Goal: Use online tool/utility: Utilize a website feature to perform a specific function

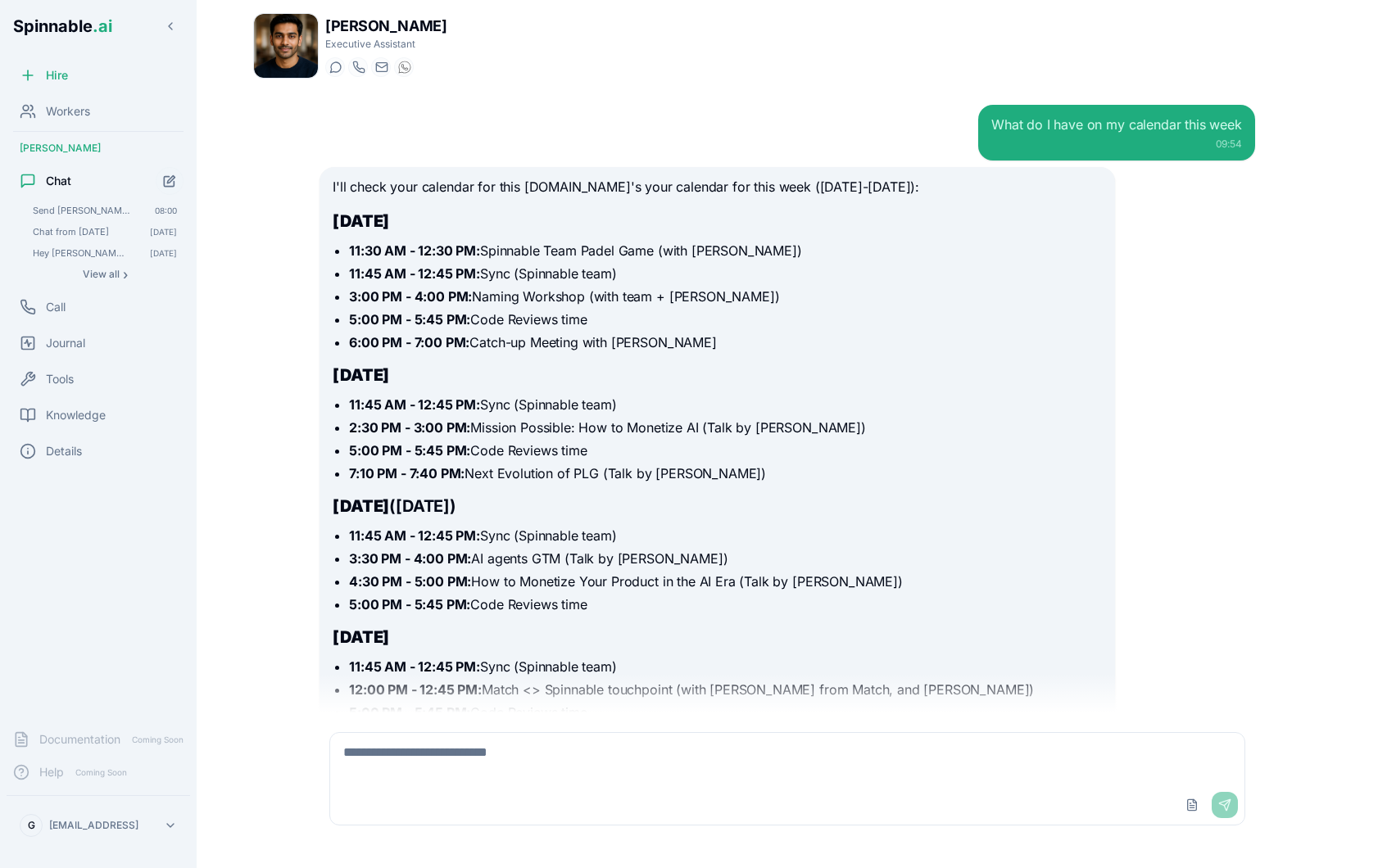
scroll to position [8135, 0]
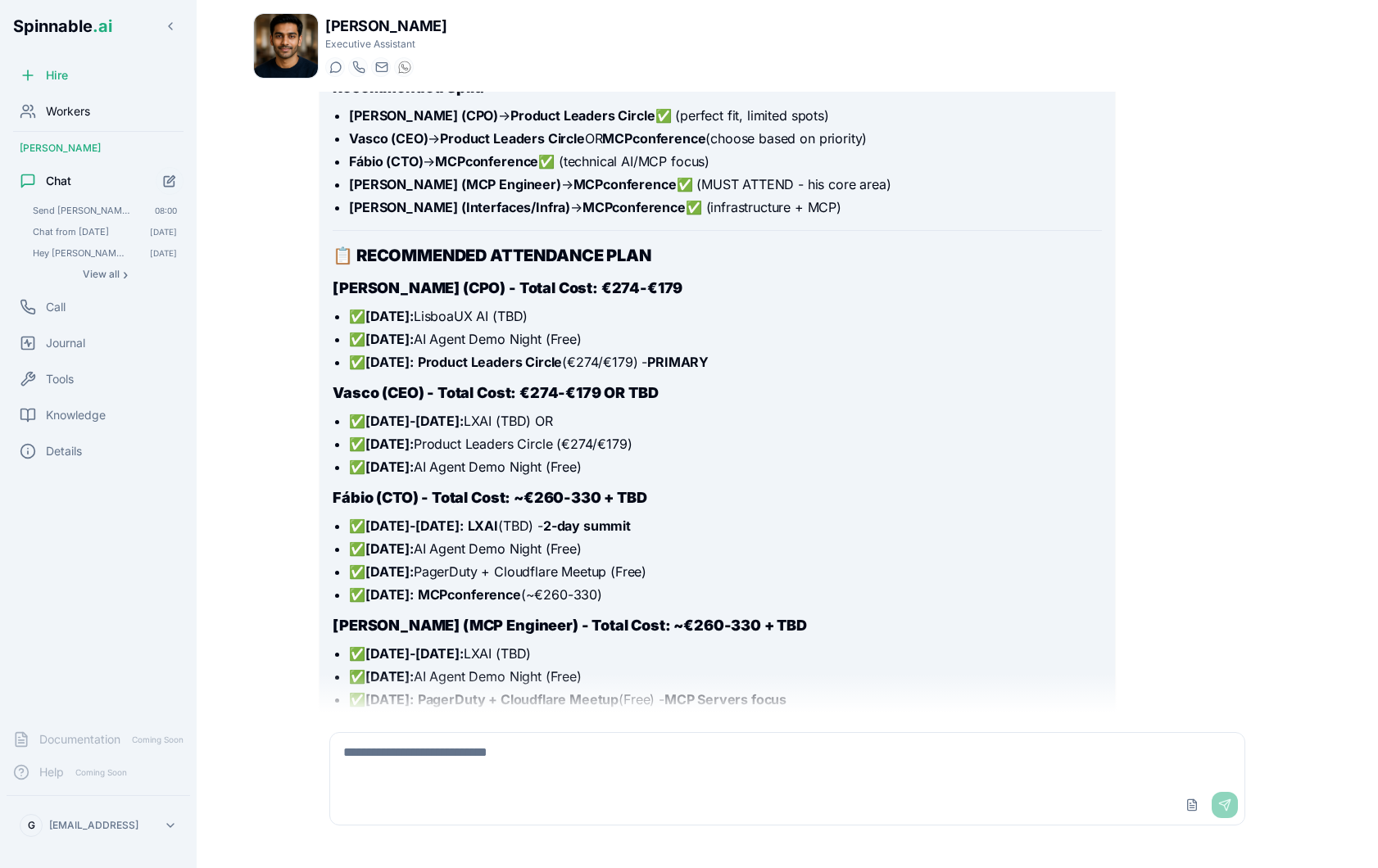
click at [91, 115] on div "Workers" at bounding box center [97, 111] width 183 height 33
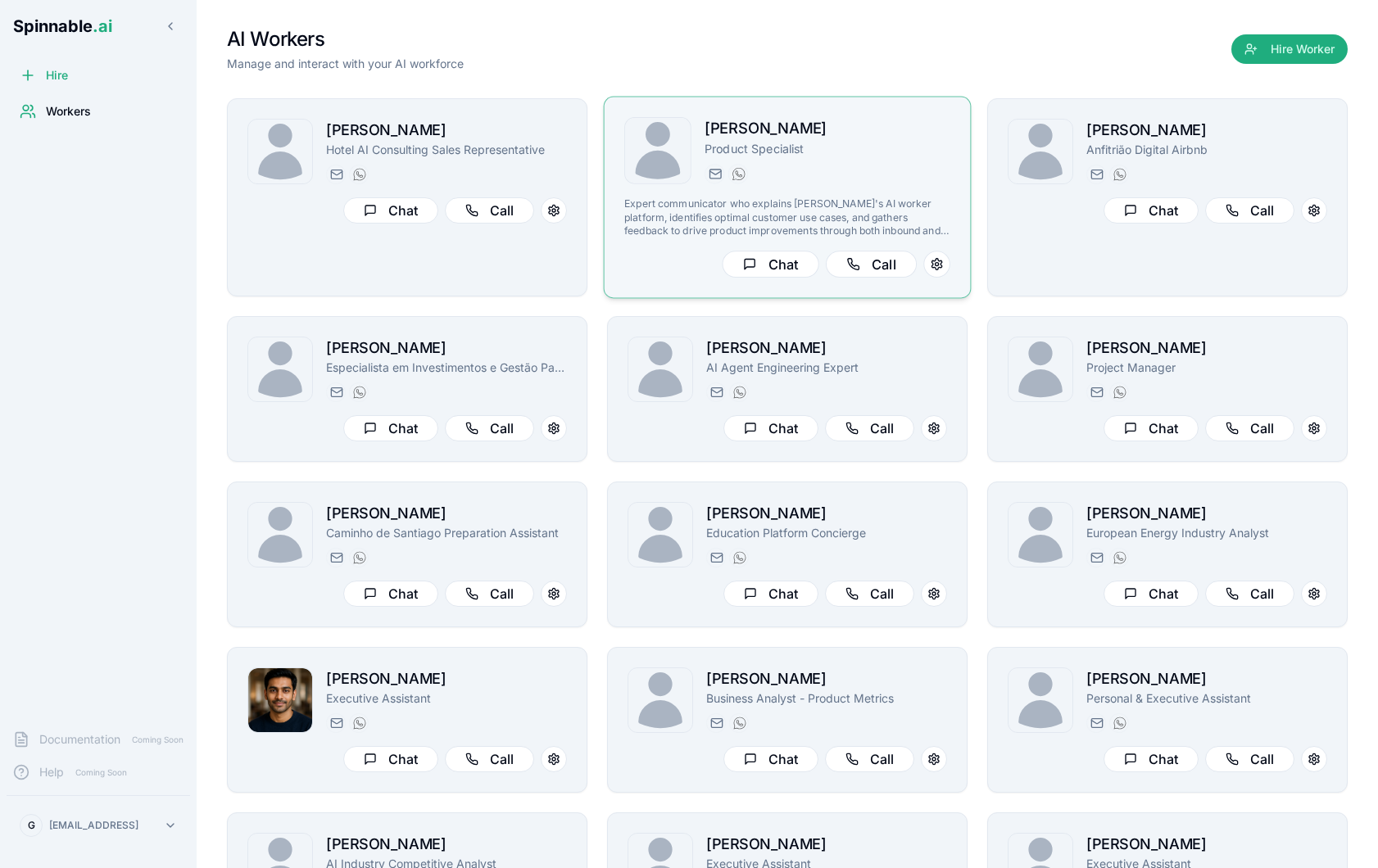
click at [832, 183] on div "[DOMAIN_NAME][EMAIL_ADDRESS][DOMAIN_NAME] [PHONE_NUMBER]" at bounding box center [828, 174] width 246 height 20
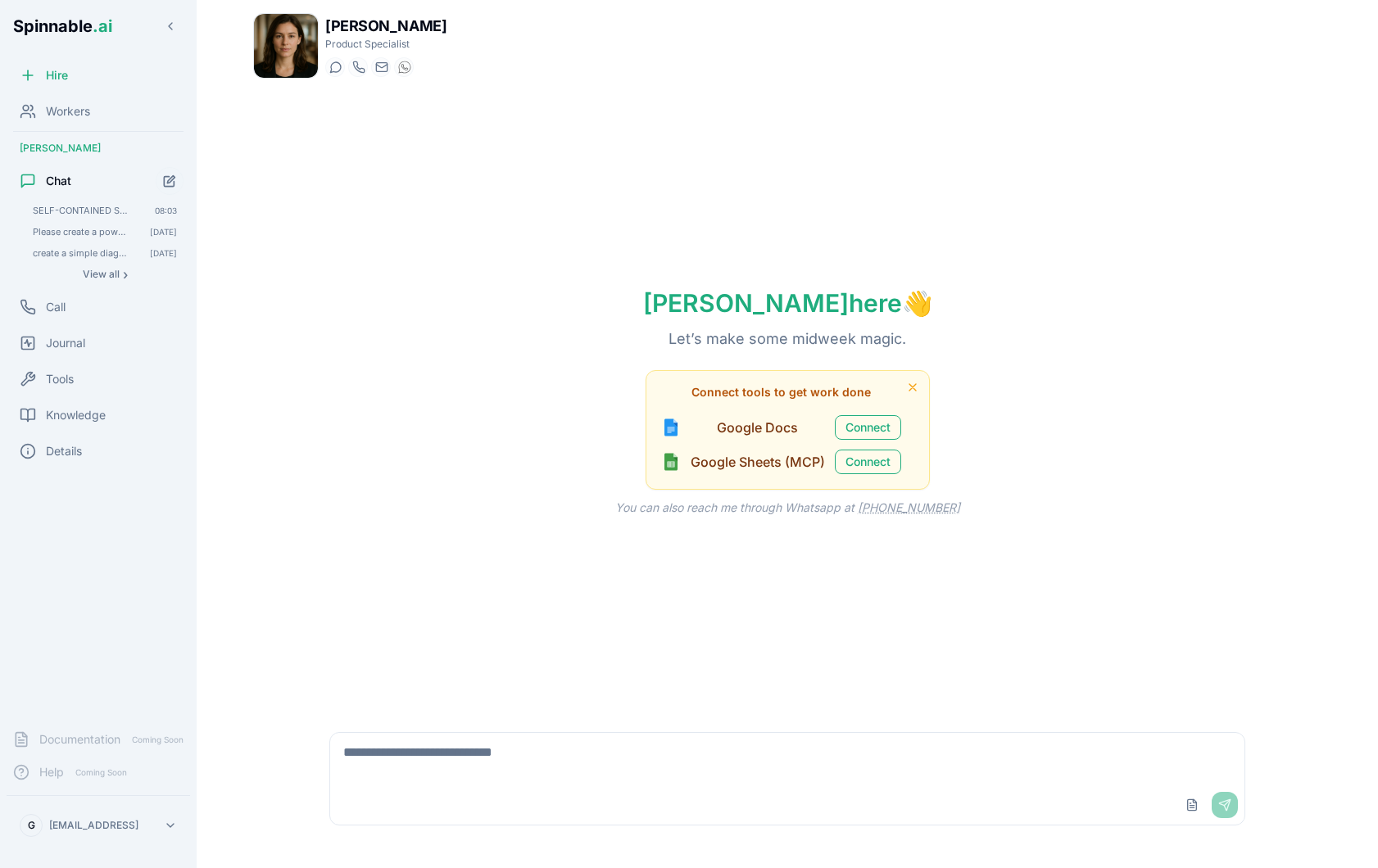
click at [479, 751] on textarea at bounding box center [787, 760] width 914 height 53
type textarea "**********"
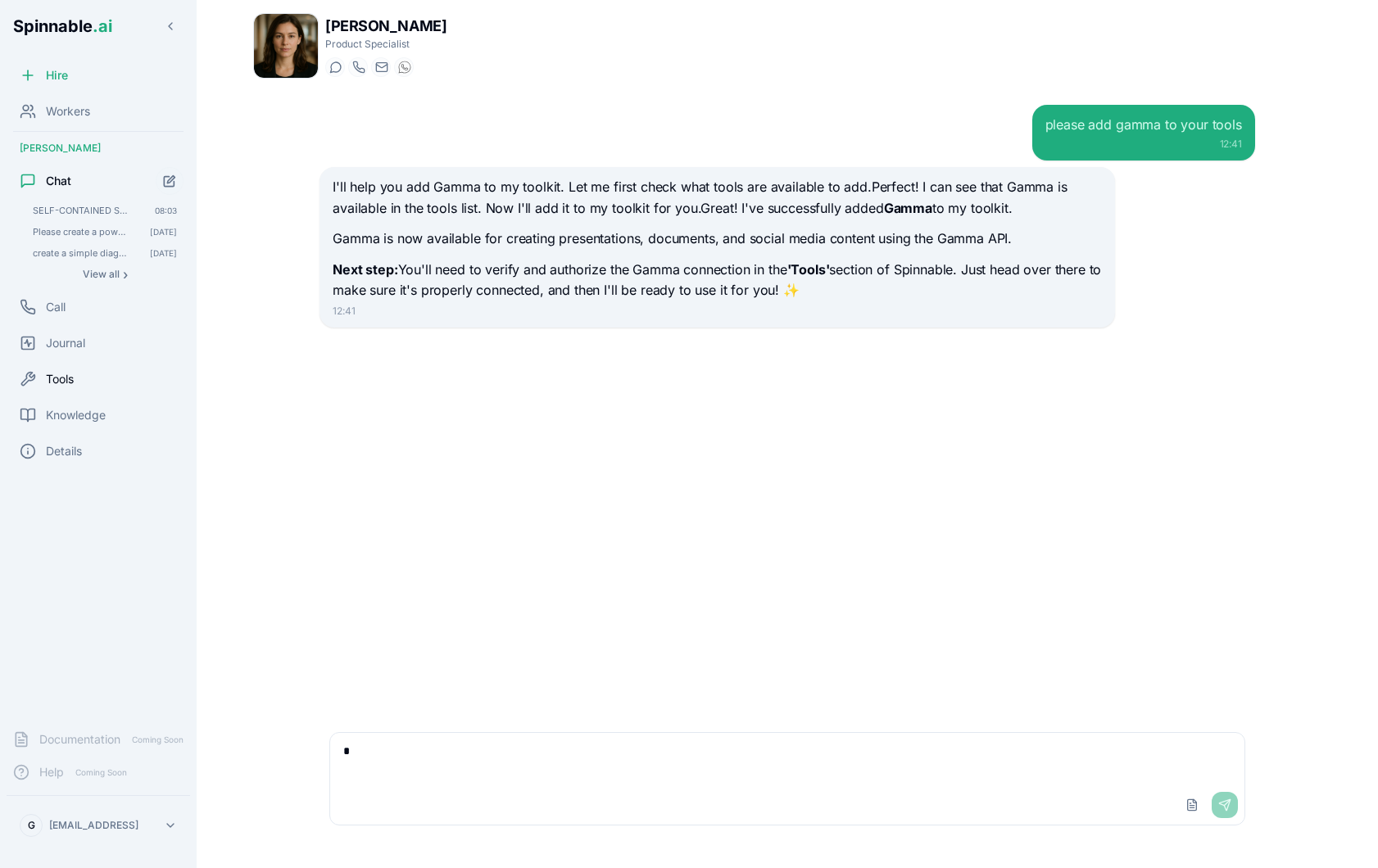
click at [72, 383] on span "Tools" at bounding box center [59, 379] width 28 height 16
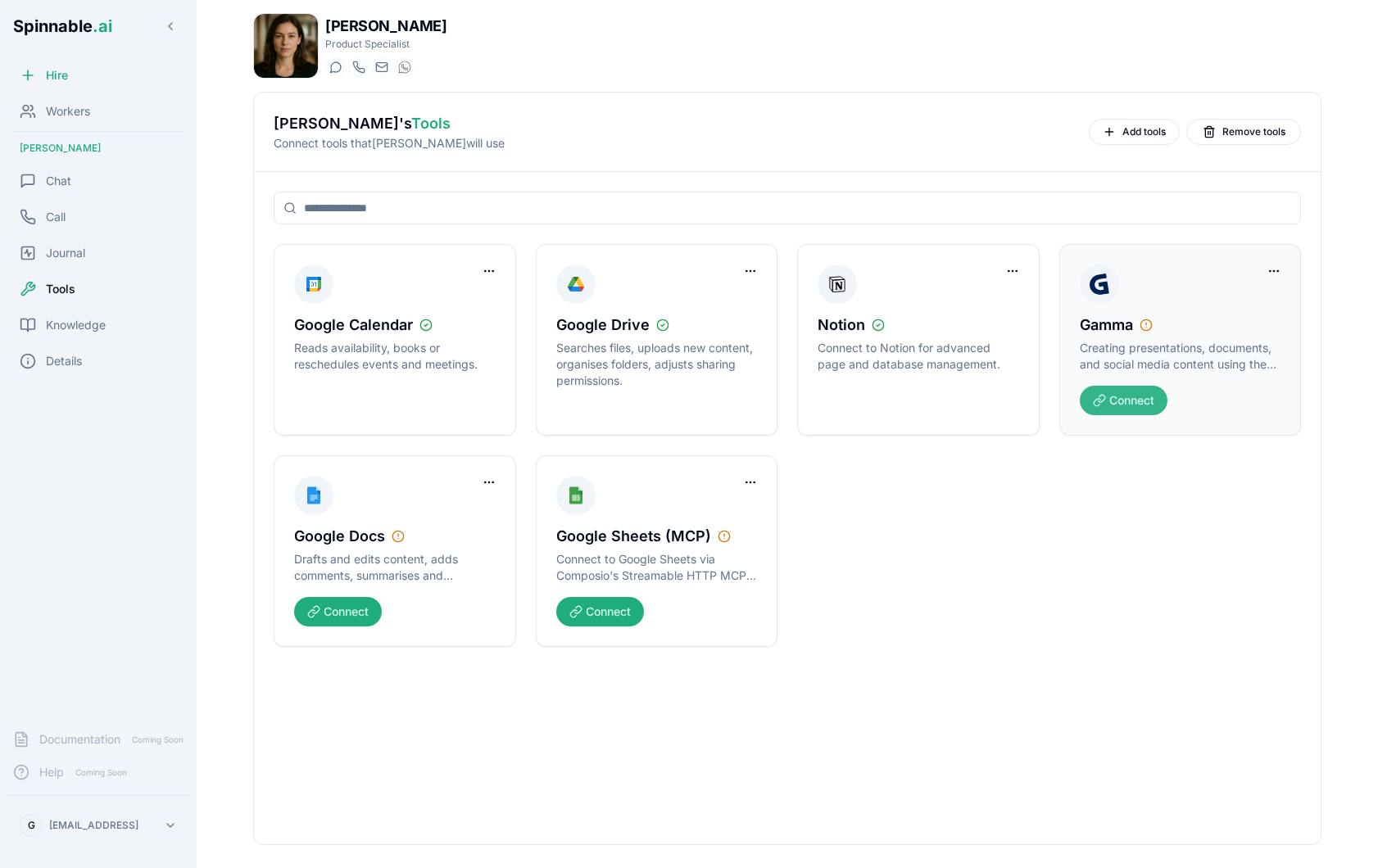
click at [1127, 402] on button "Connect" at bounding box center [1123, 401] width 87 height 29
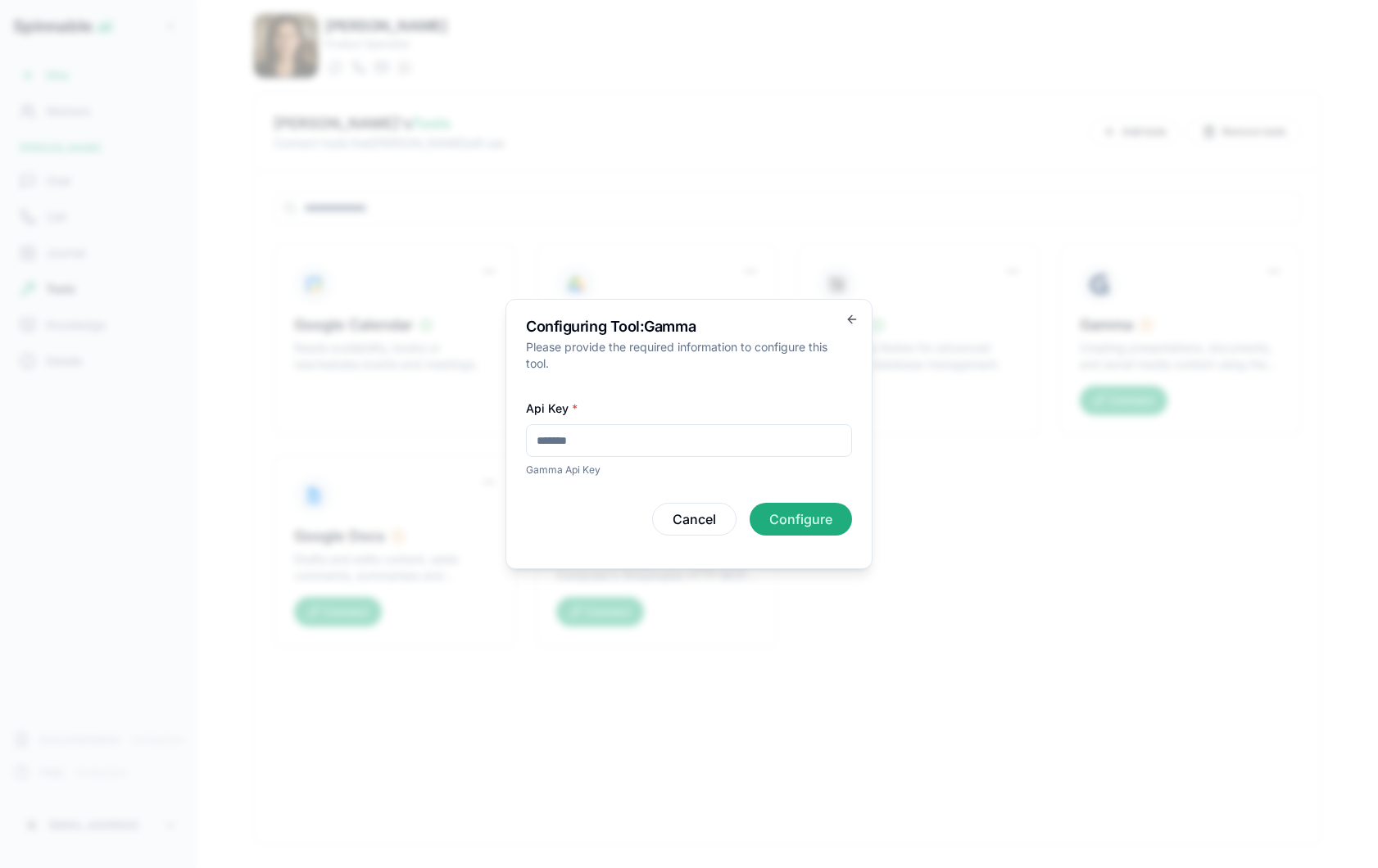
click at [682, 441] on input "Api Key *" at bounding box center [689, 441] width 326 height 33
paste input "**********"
type input "**********"
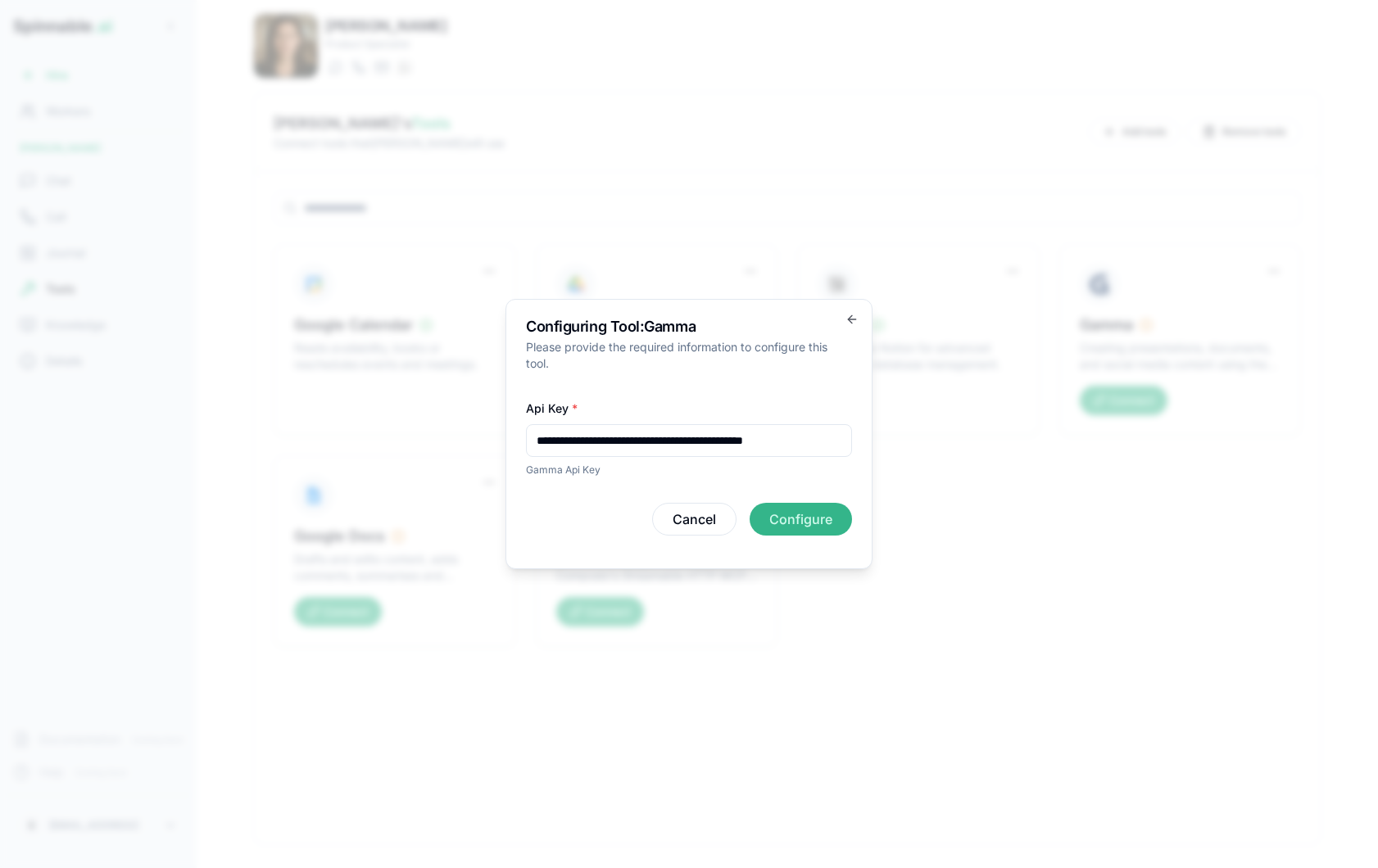
click at [785, 534] on button "Configure" at bounding box center [801, 519] width 102 height 33
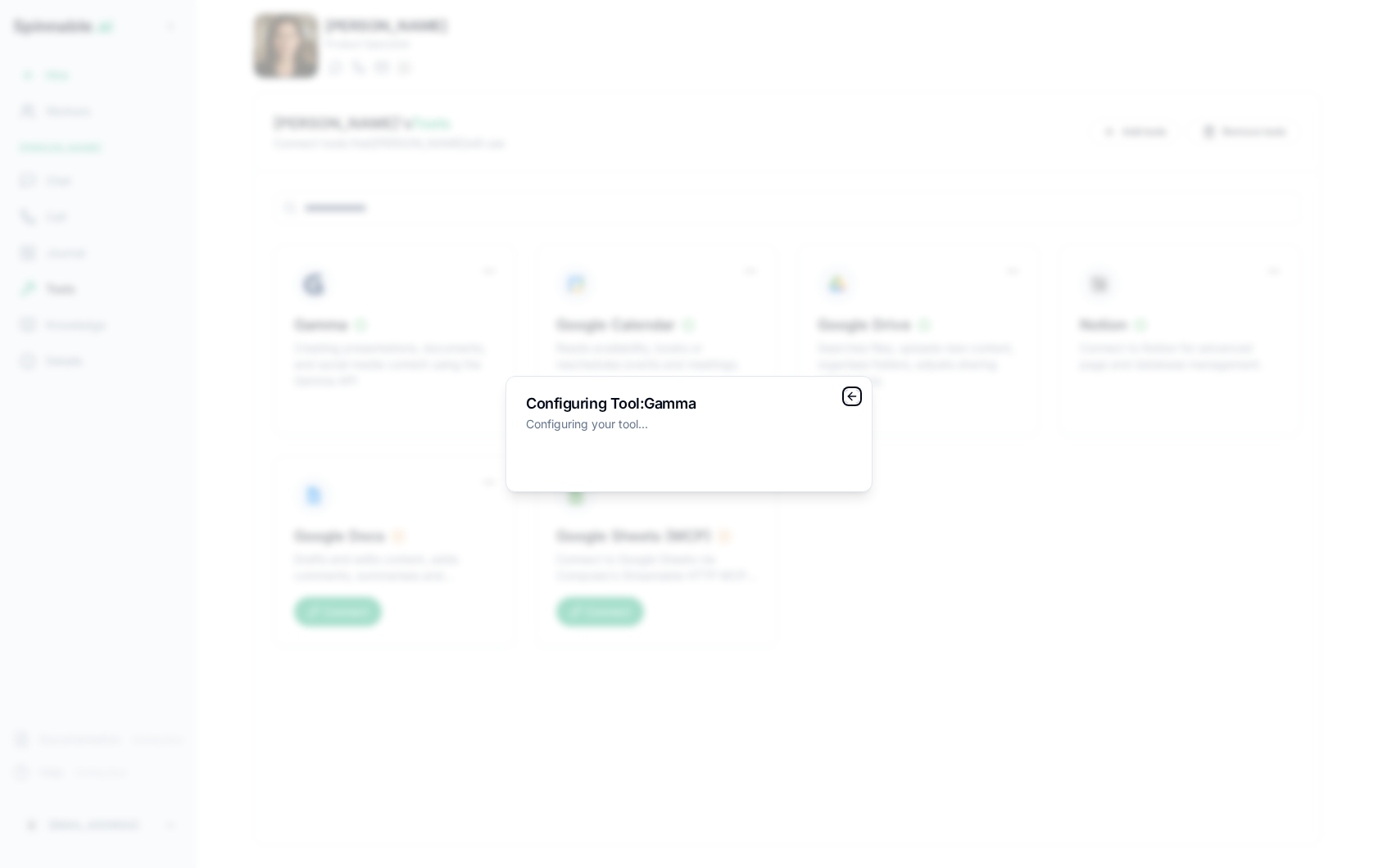
click at [856, 403] on icon "button" at bounding box center [852, 396] width 13 height 13
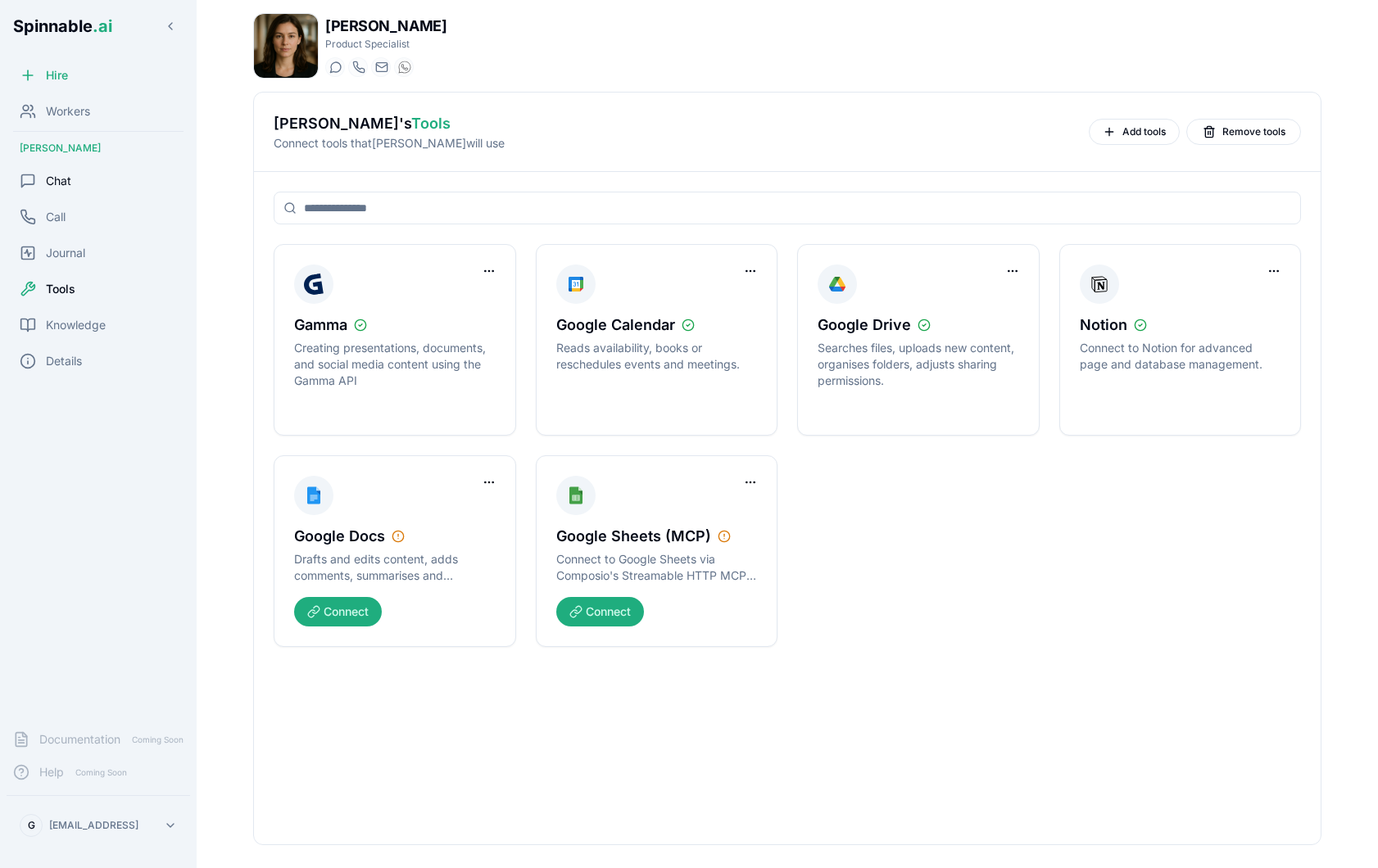
click at [61, 167] on div "Chat" at bounding box center [97, 181] width 183 height 33
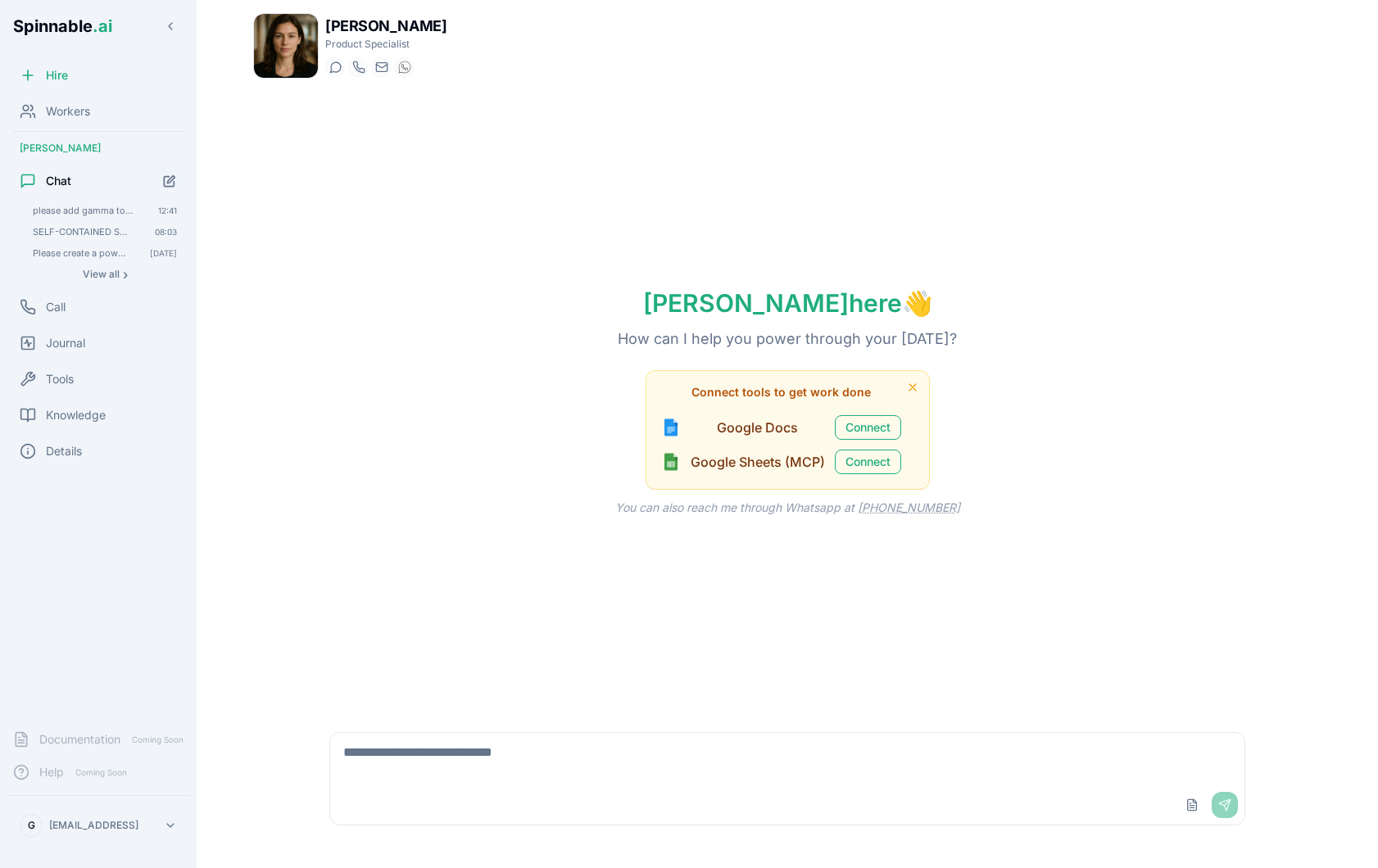
click at [578, 754] on textarea at bounding box center [787, 760] width 914 height 53
type textarea "**********"
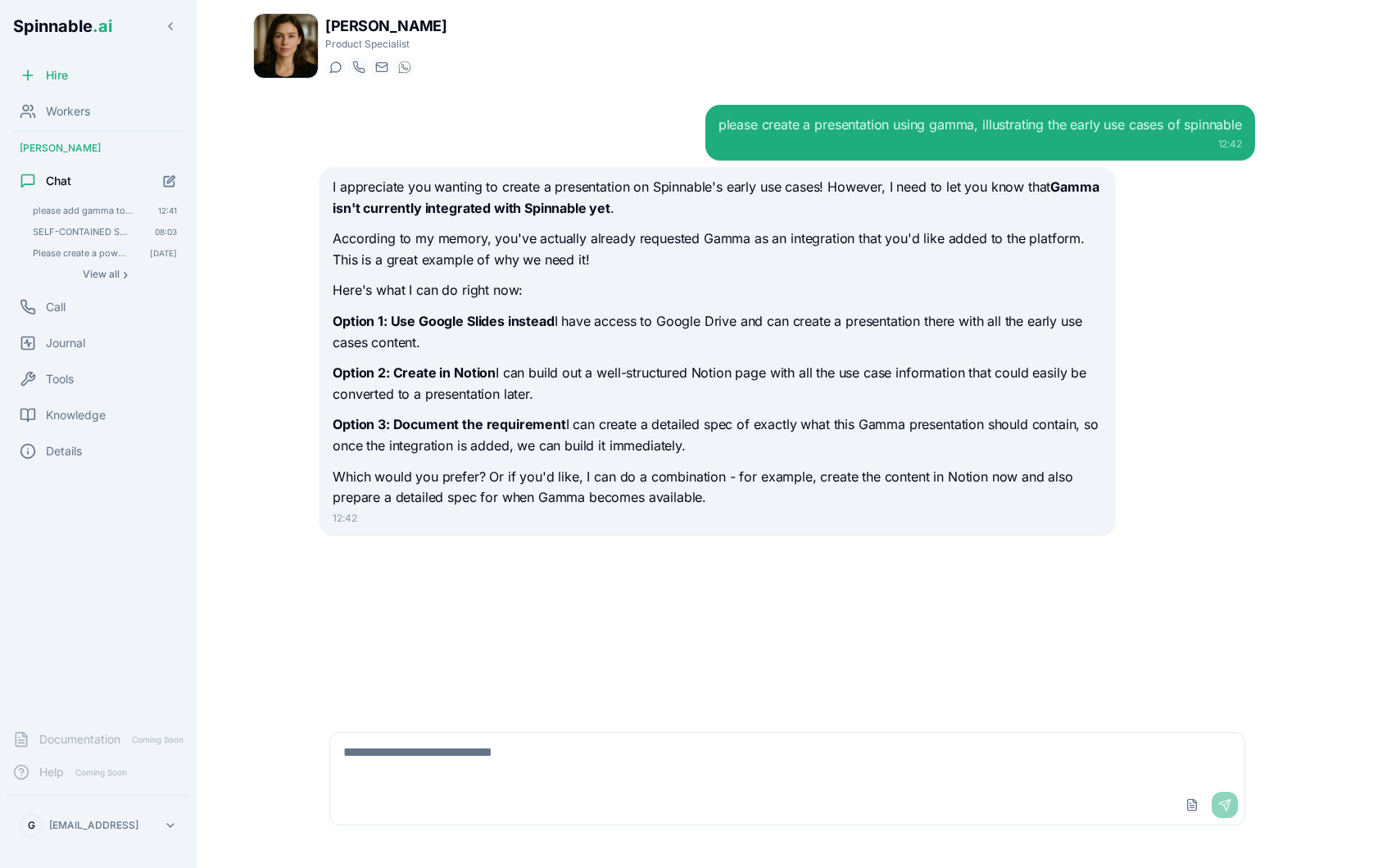
click at [526, 756] on textarea at bounding box center [787, 760] width 914 height 53
type textarea "**********"
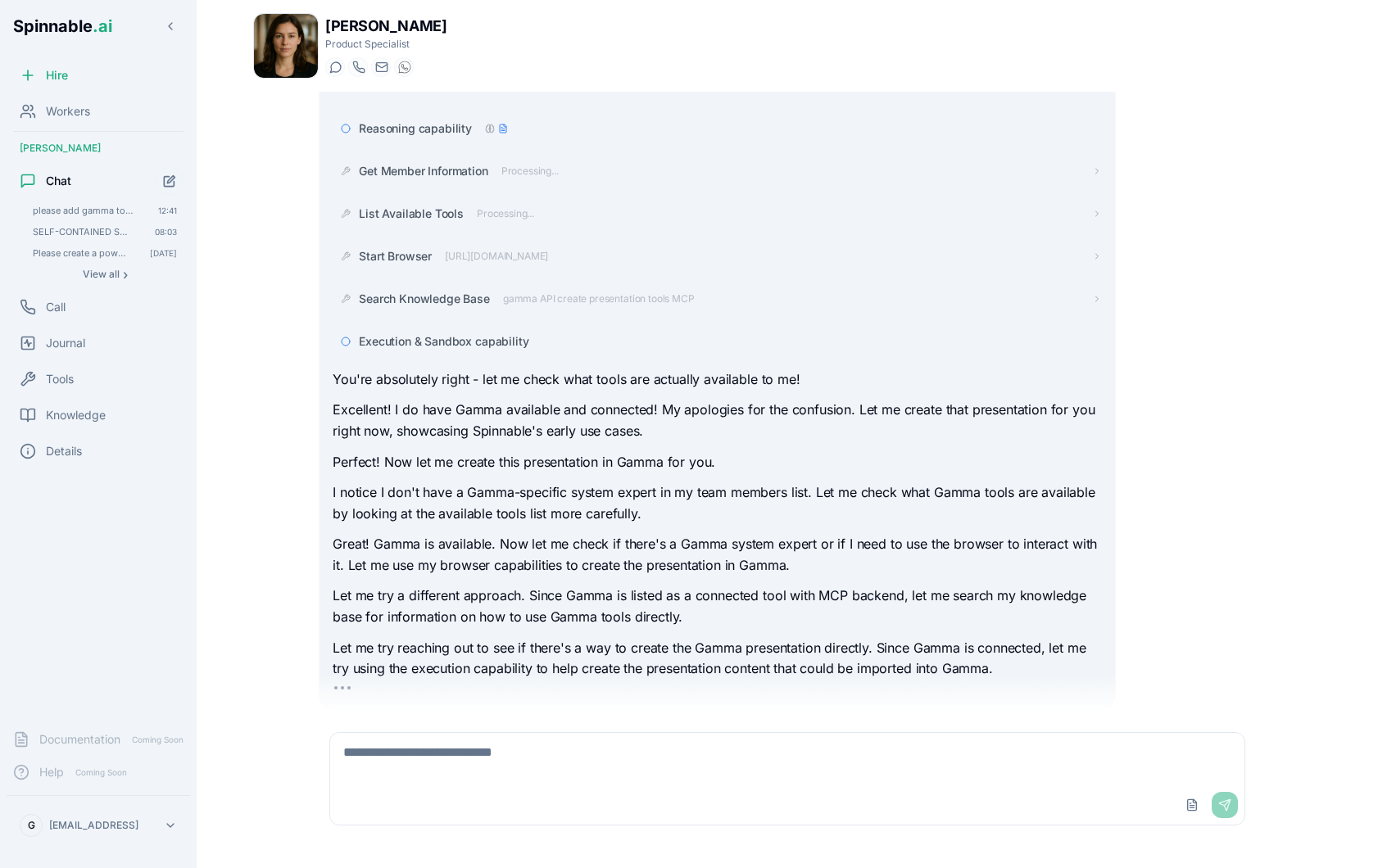
scroll to position [634, 0]
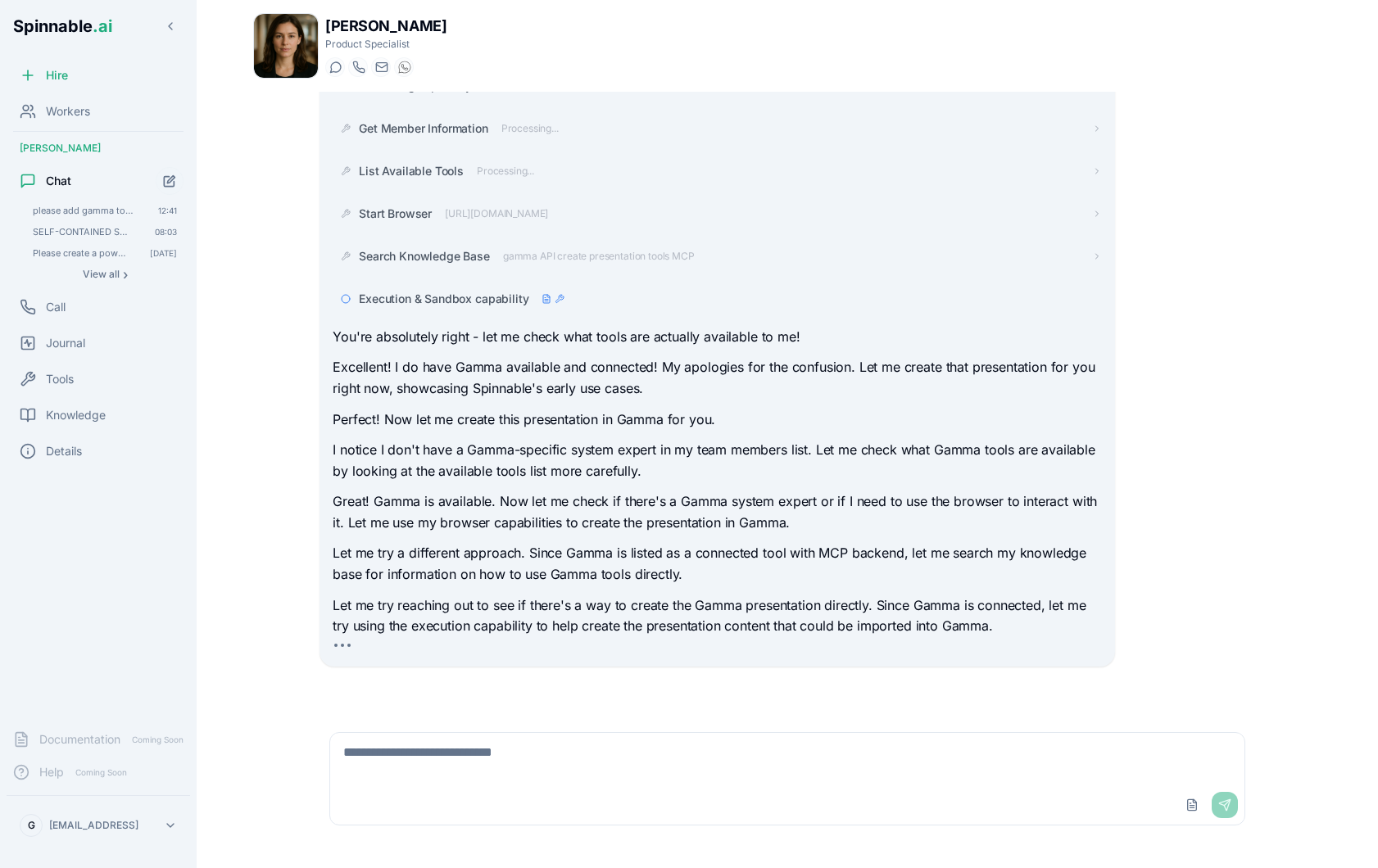
click at [743, 509] on p "Great! Gamma is available. Now let me check if there's a Gamma system expert or…" at bounding box center [717, 513] width 769 height 42
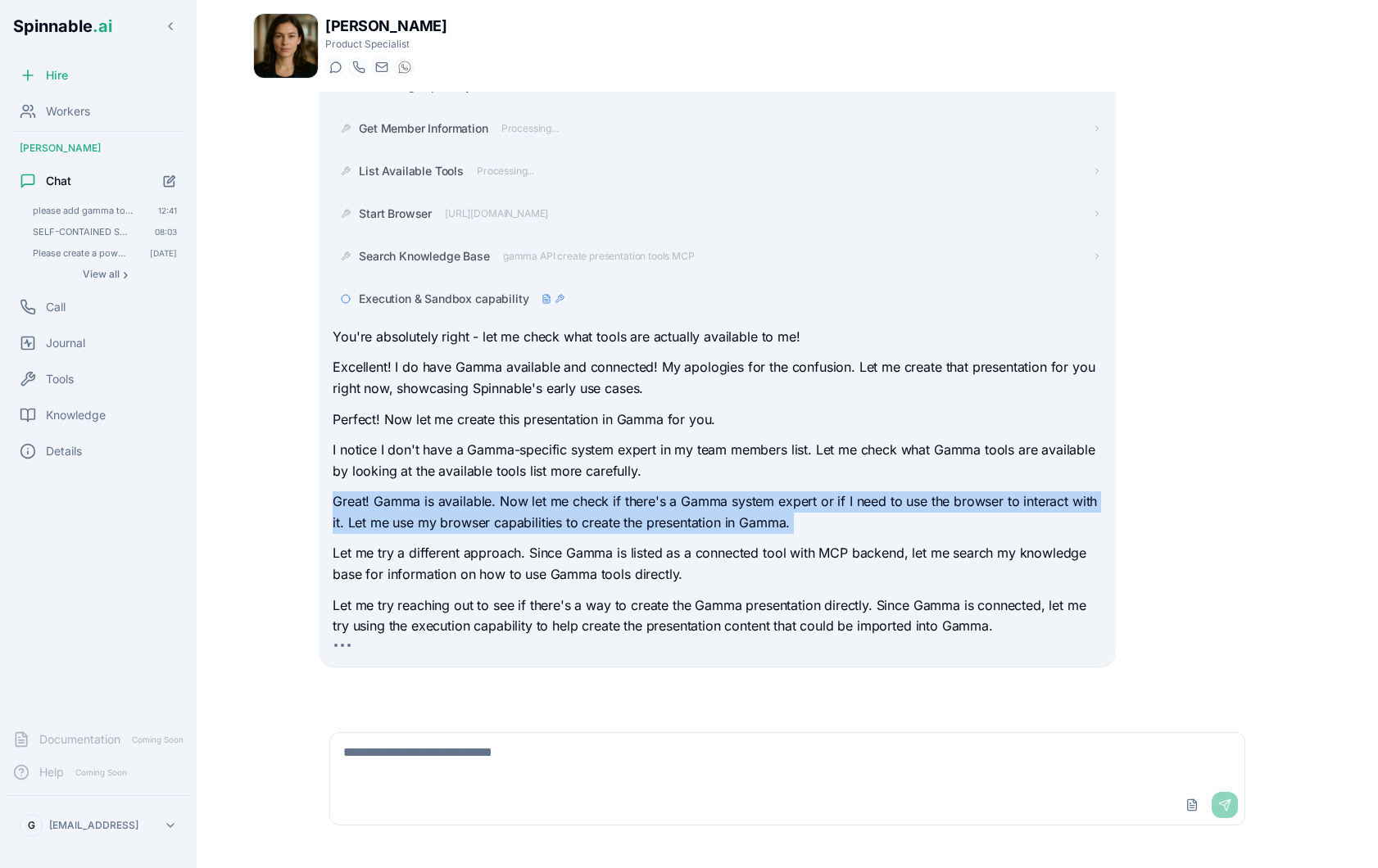
click at [743, 509] on p "Great! Gamma is available. Now let me check if there's a Gamma system expert or…" at bounding box center [717, 513] width 769 height 42
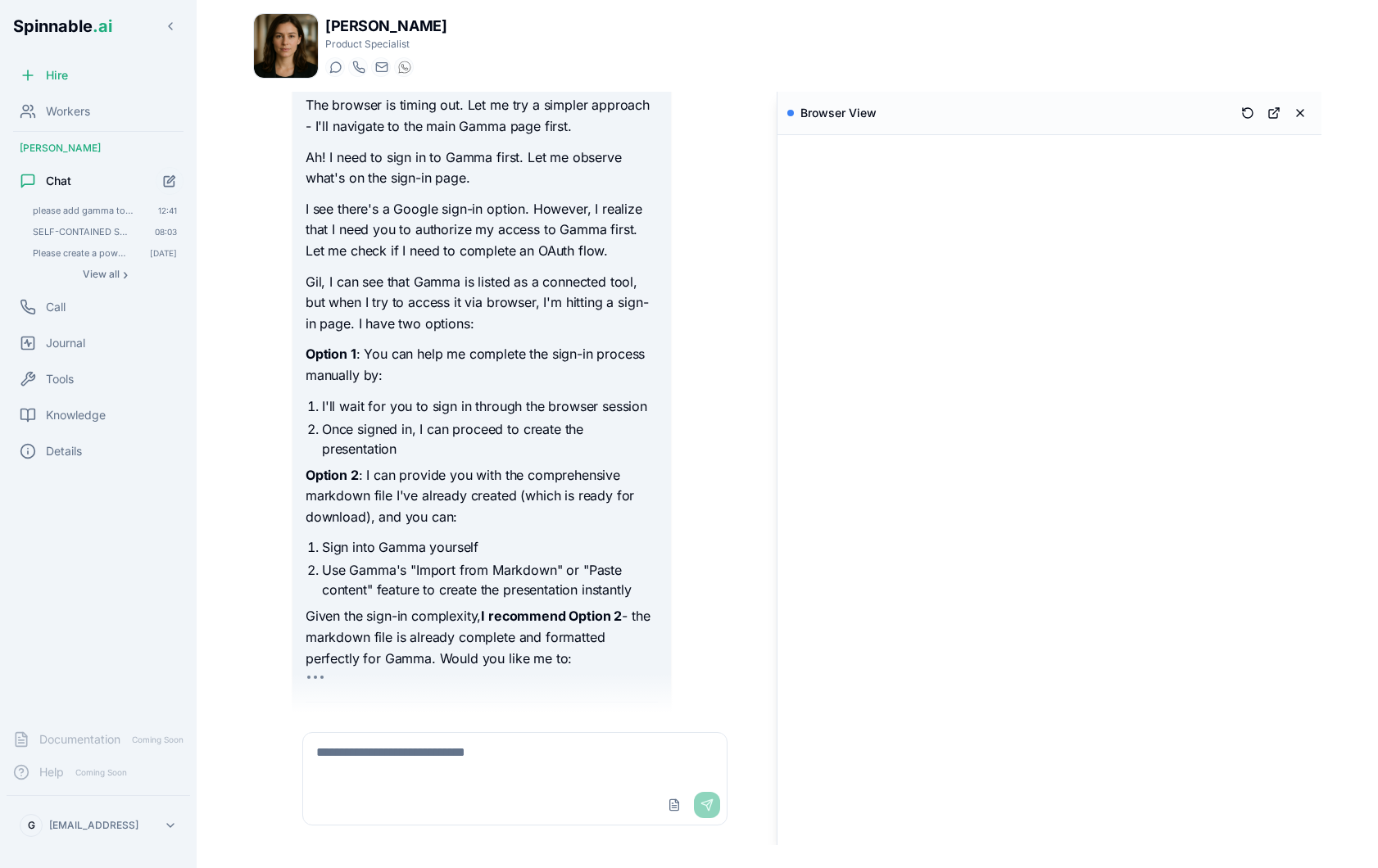
scroll to position [2117, 0]
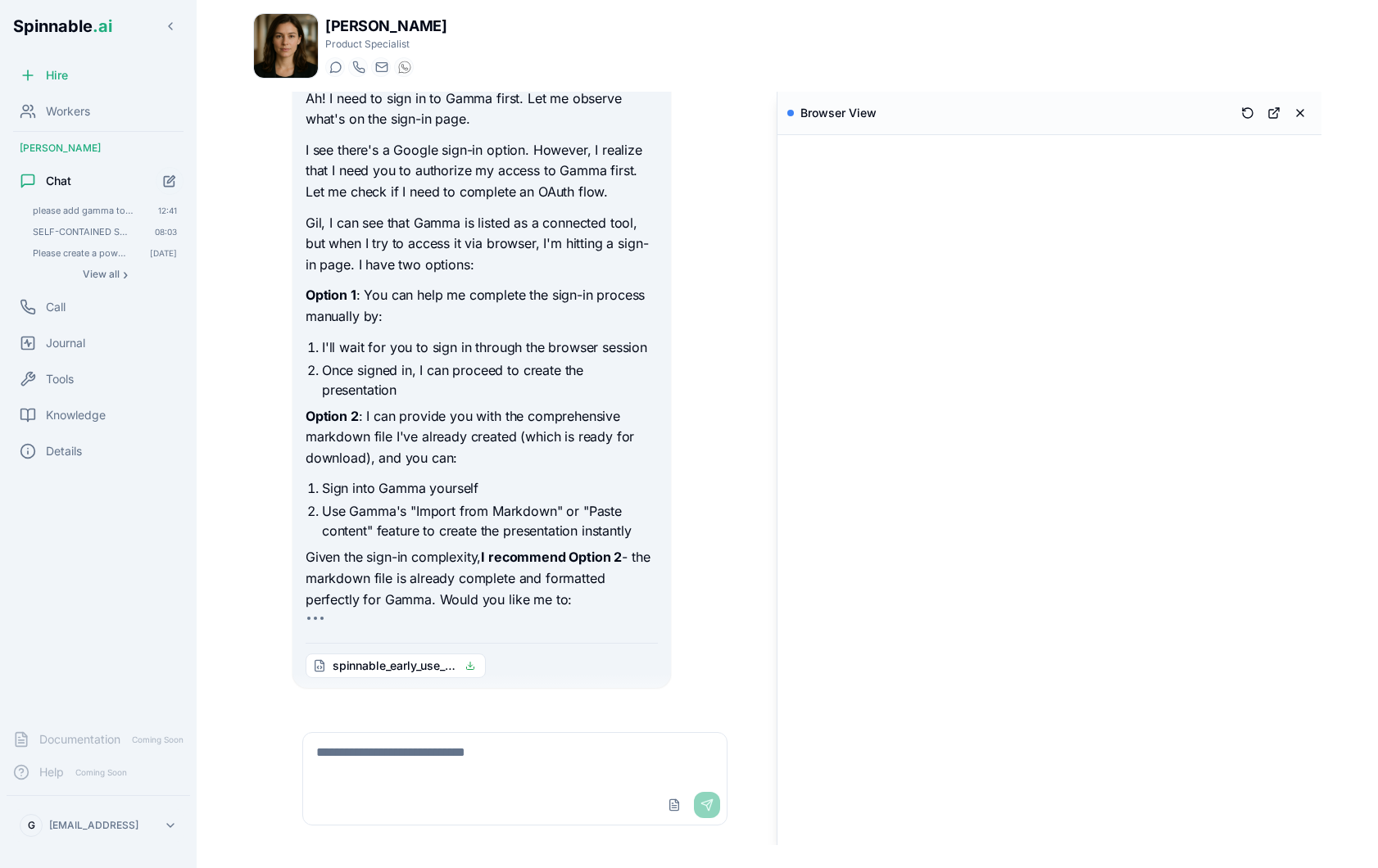
click at [138, 819] on html "Spinnable .ai Hire Workers [PERSON_NAME] Chat please add gamma to your tools 12…" at bounding box center [689, 434] width 1378 height 868
click at [107, 723] on div "Tools" at bounding box center [97, 720] width 156 height 29
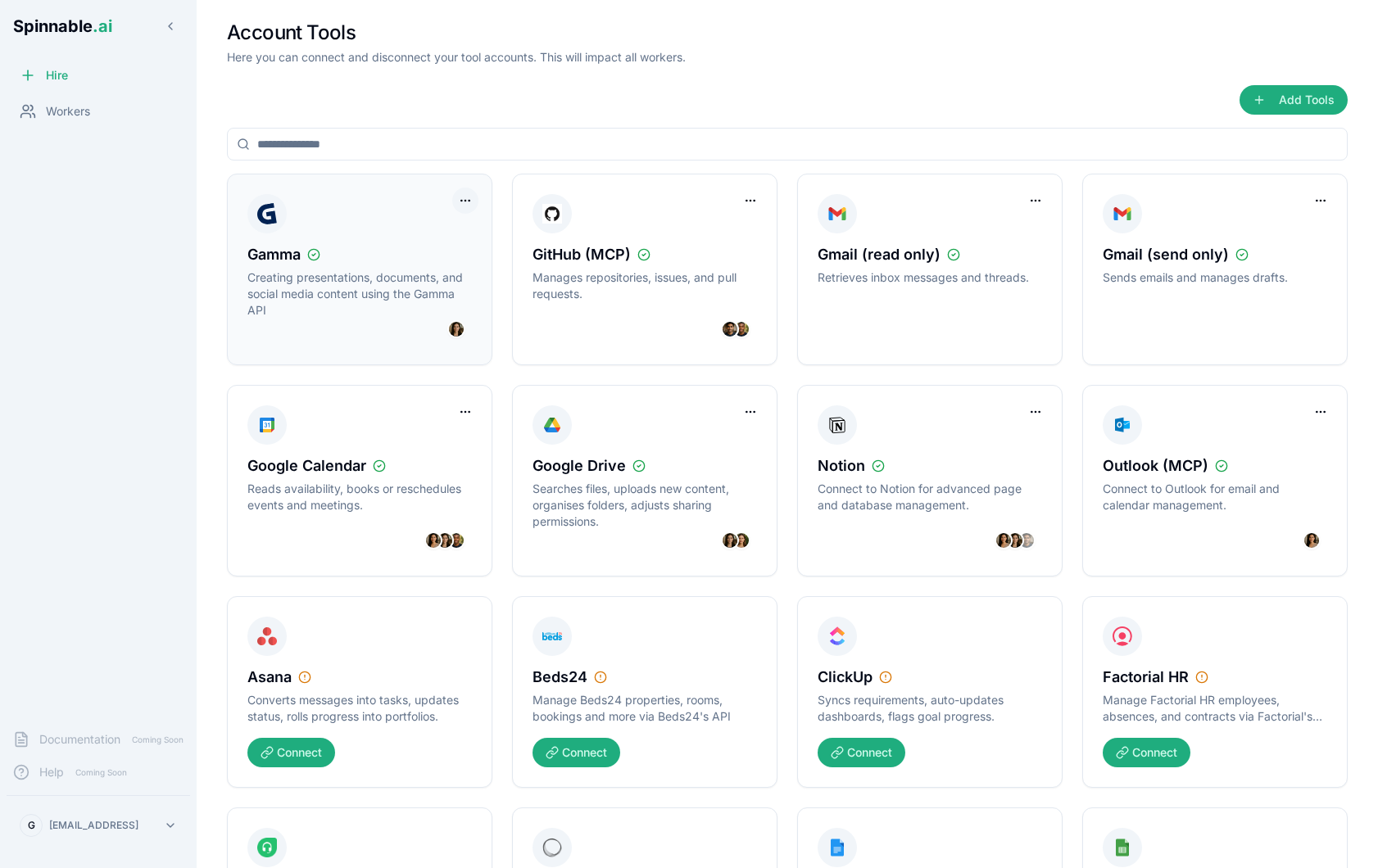
click at [464, 201] on html "Spinnable .ai Hire Workers Documentation Coming Soon Help Coming Soon G [EMAIL_…" at bounding box center [689, 434] width 1378 height 868
click at [452, 239] on div "Disconnect Tool Account" at bounding box center [399, 234] width 147 height 26
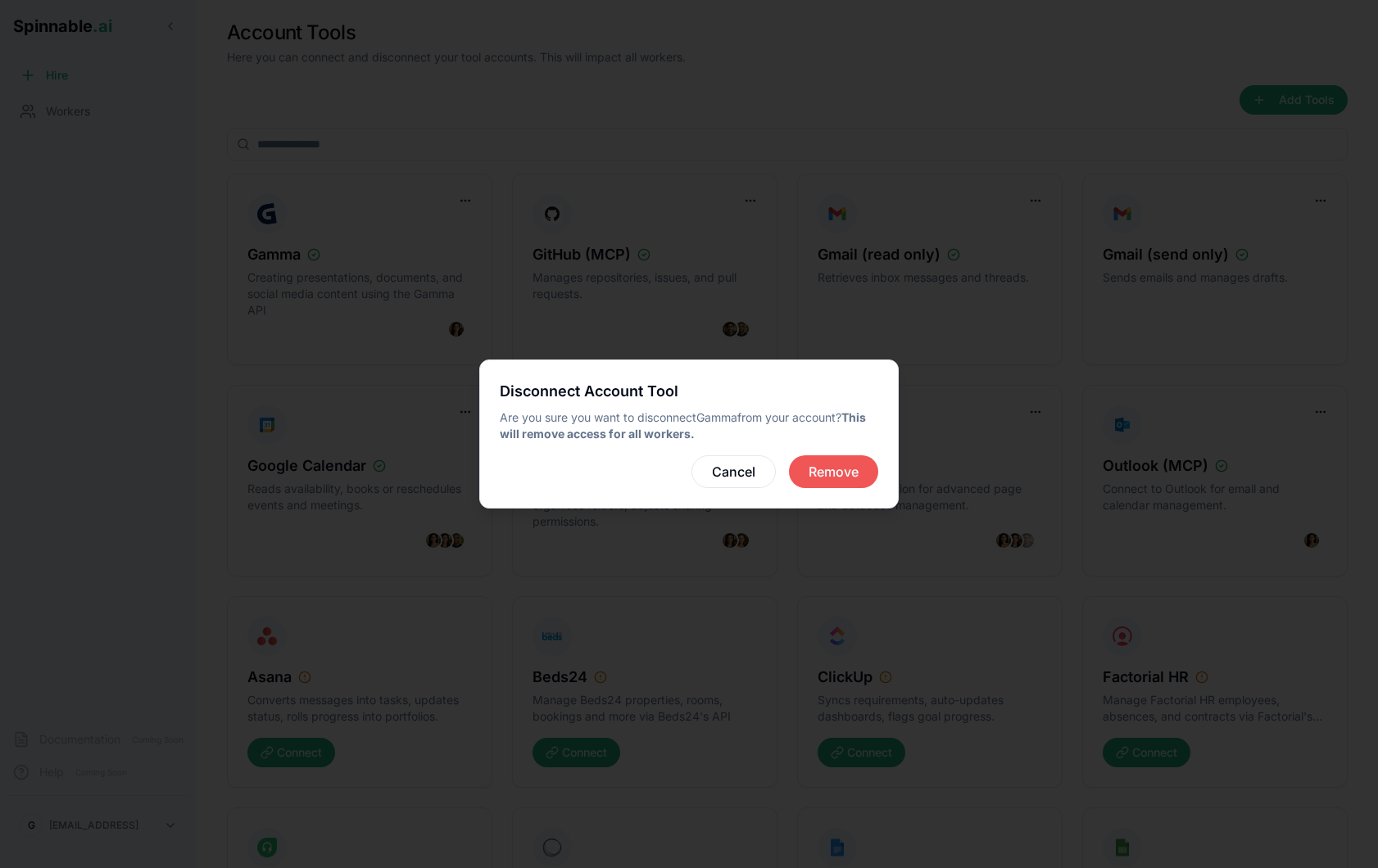
click at [822, 465] on button "Remove" at bounding box center [833, 472] width 89 height 33
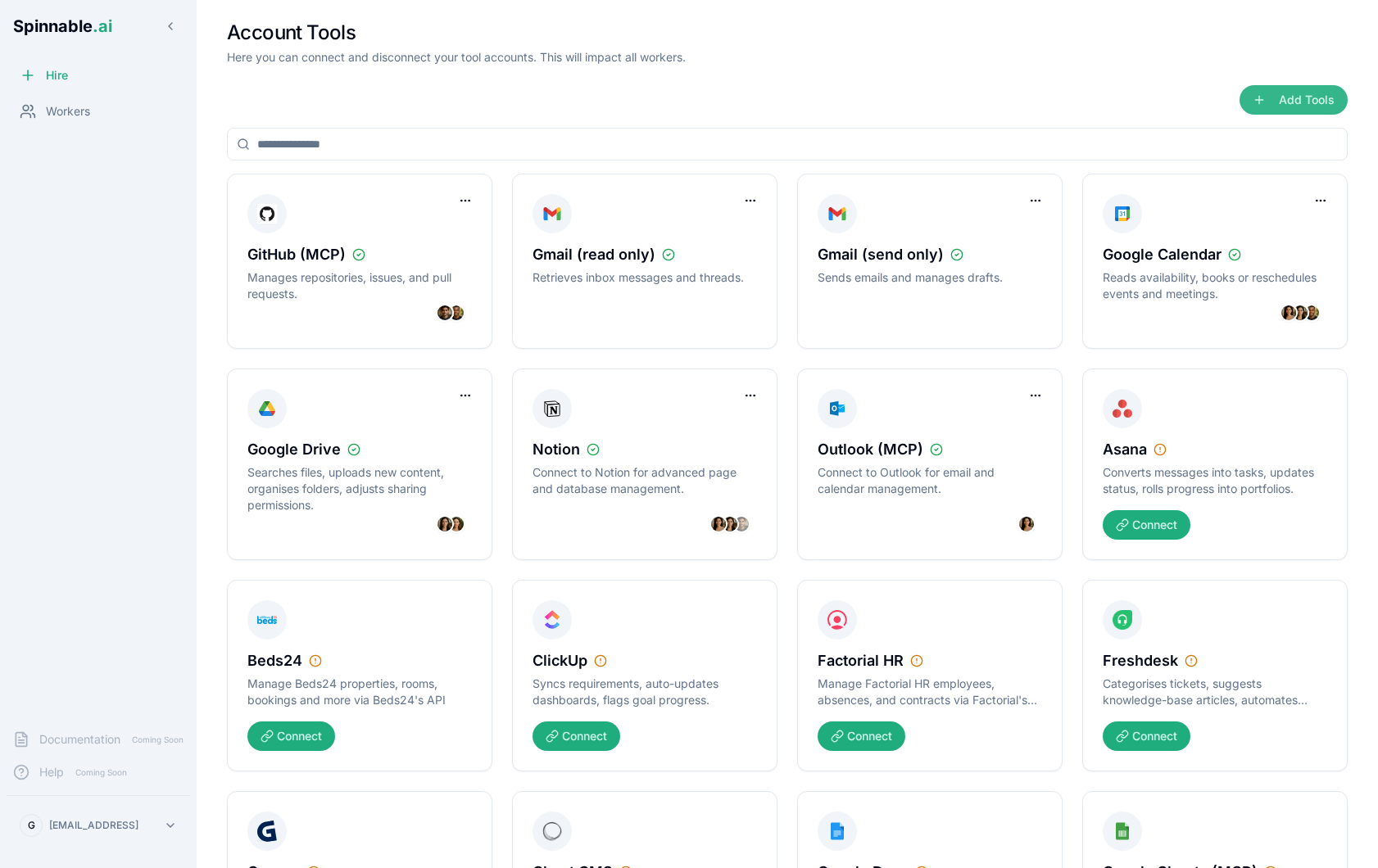
click at [1267, 105] on button "Add Tools" at bounding box center [1293, 100] width 108 height 29
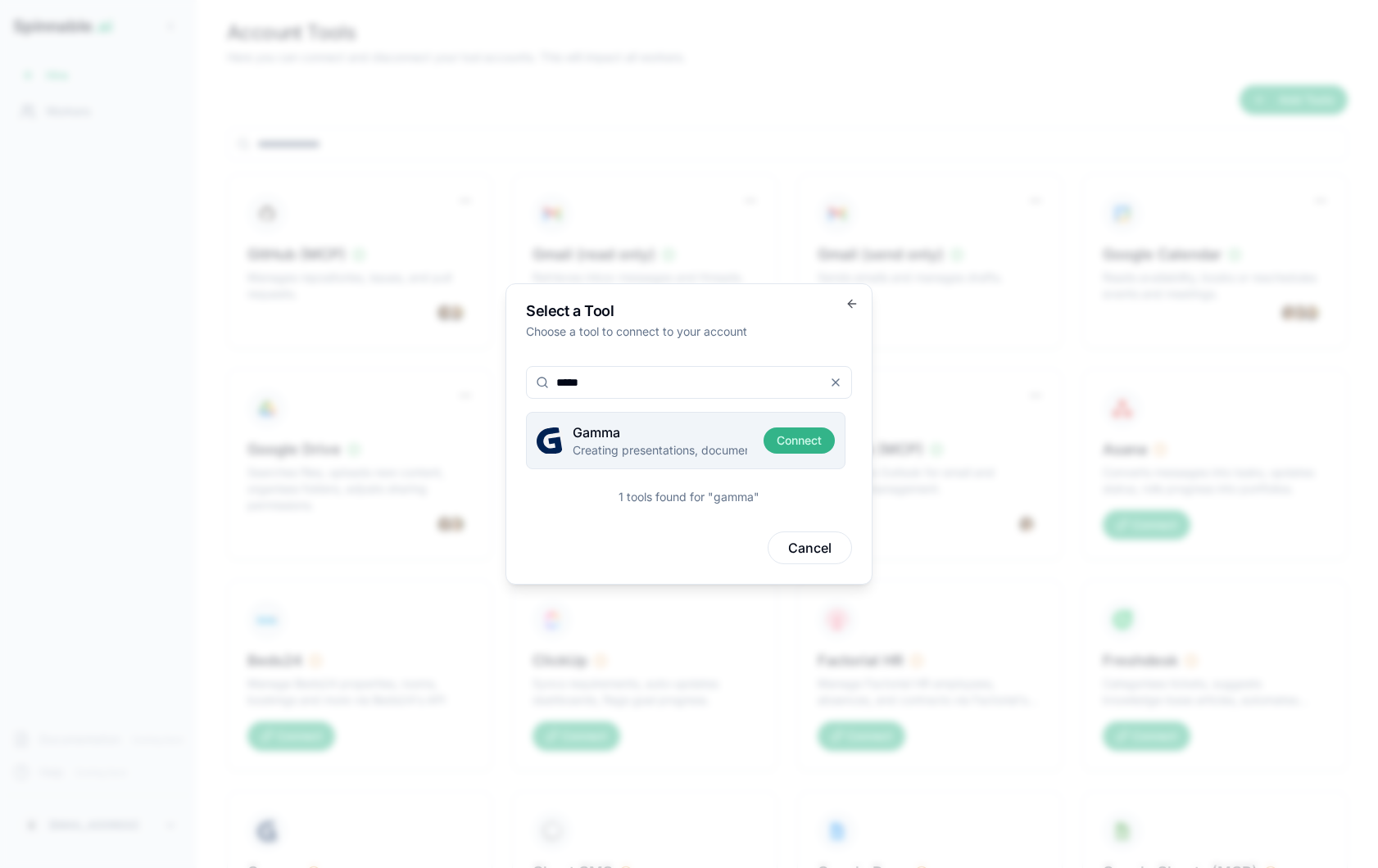
type input "*****"
click at [794, 437] on button "Connect" at bounding box center [799, 441] width 71 height 26
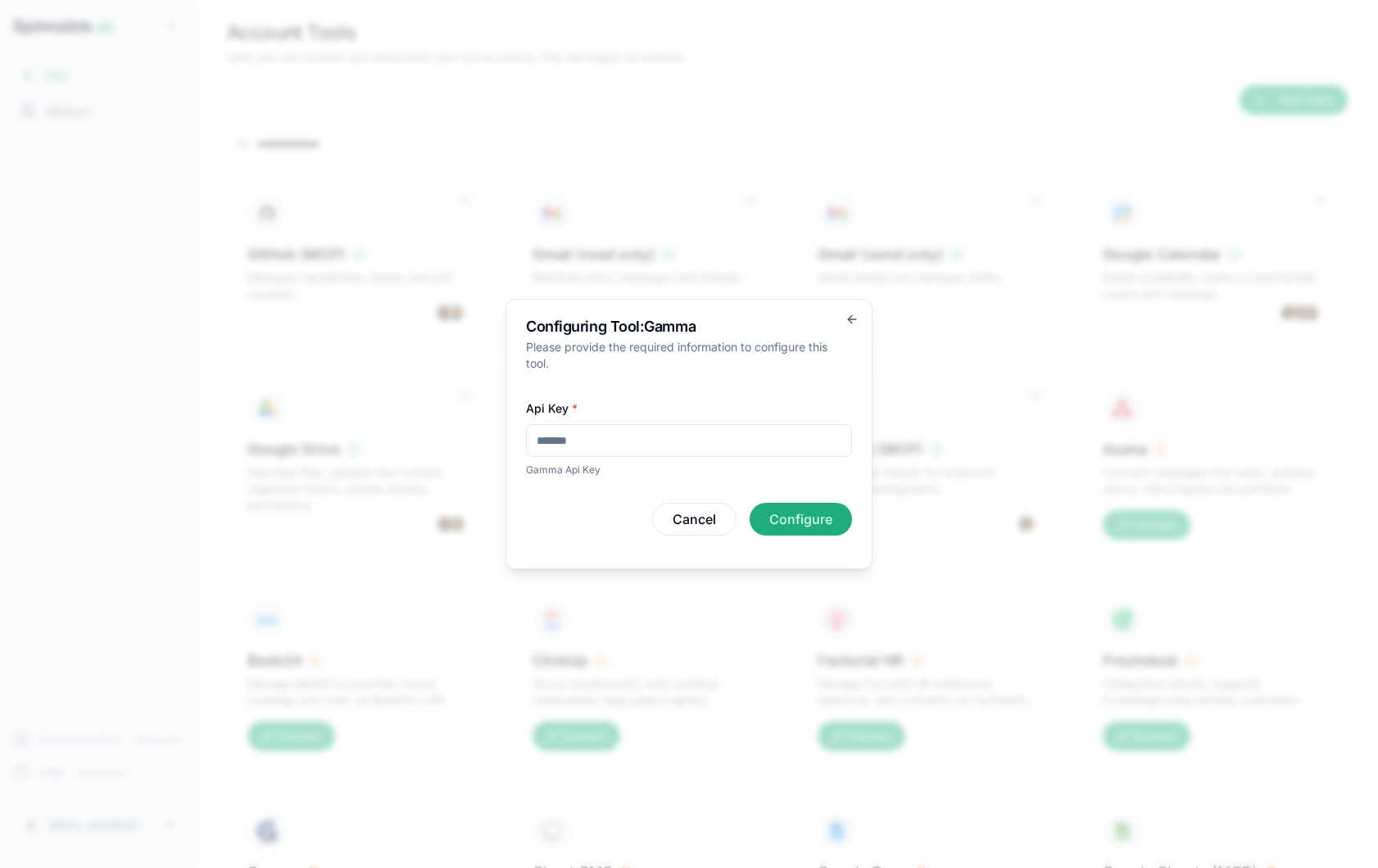
click at [731, 437] on input "Api Key *" at bounding box center [689, 441] width 326 height 33
paste input "**********"
type input "**********"
click at [697, 440] on input "Api Key *" at bounding box center [689, 441] width 326 height 33
paste input "**********"
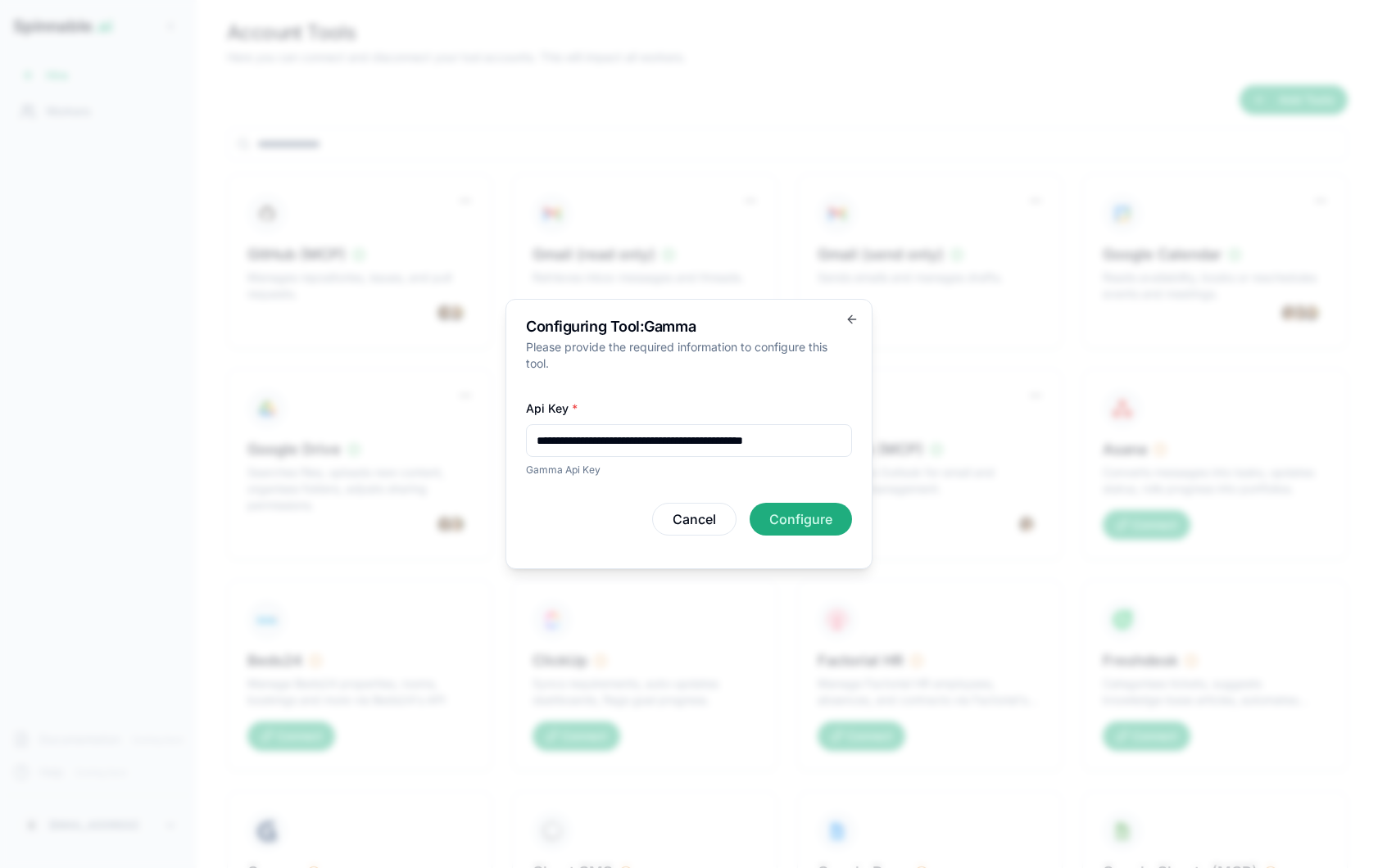
scroll to position [0, 44]
type input "**********"
click at [796, 519] on button "Configure" at bounding box center [801, 519] width 102 height 33
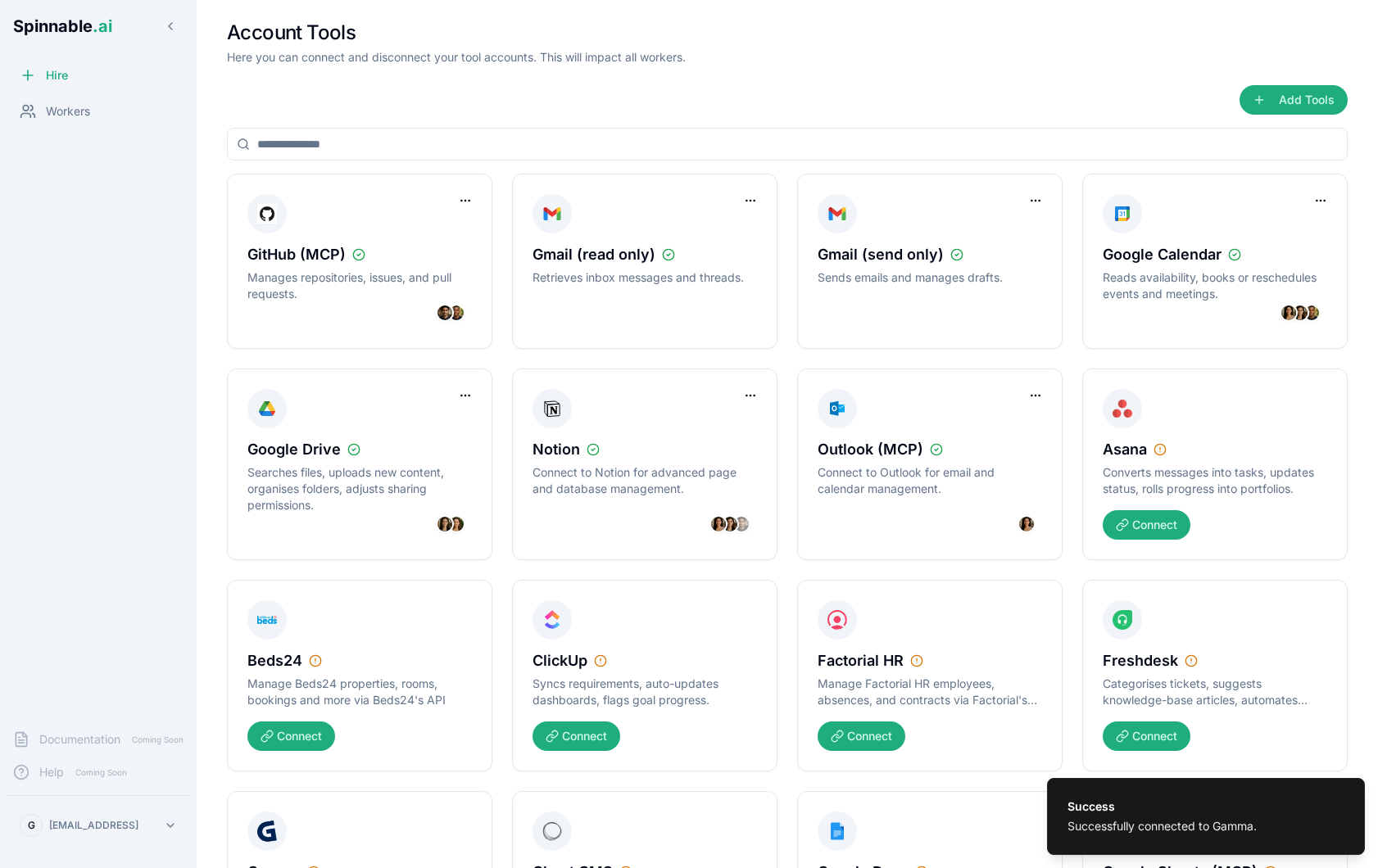
click at [115, 110] on div "Workers" at bounding box center [97, 111] width 183 height 33
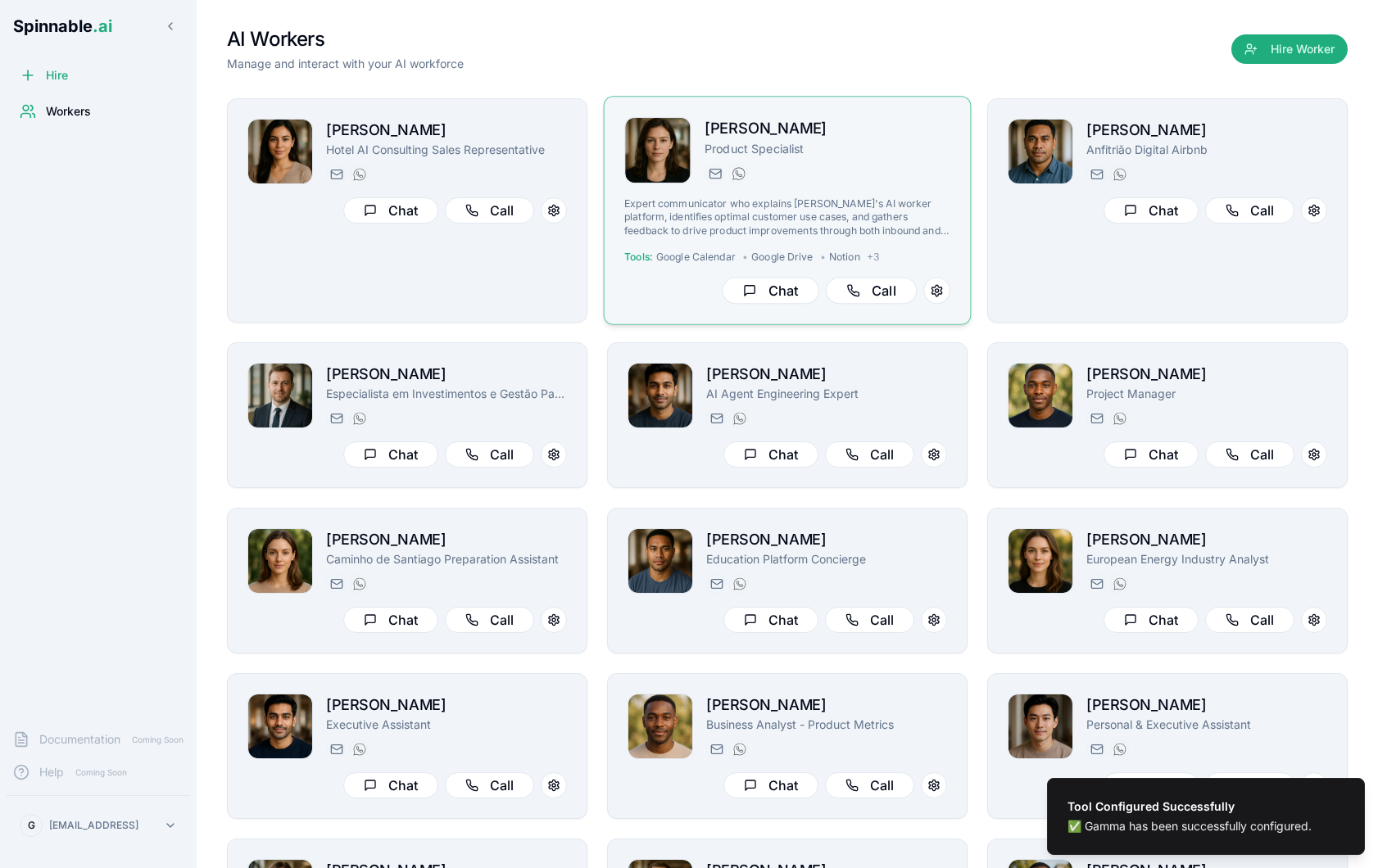
click at [808, 168] on div "[DOMAIN_NAME][EMAIL_ADDRESS][DOMAIN_NAME] [PHONE_NUMBER]" at bounding box center [828, 174] width 246 height 20
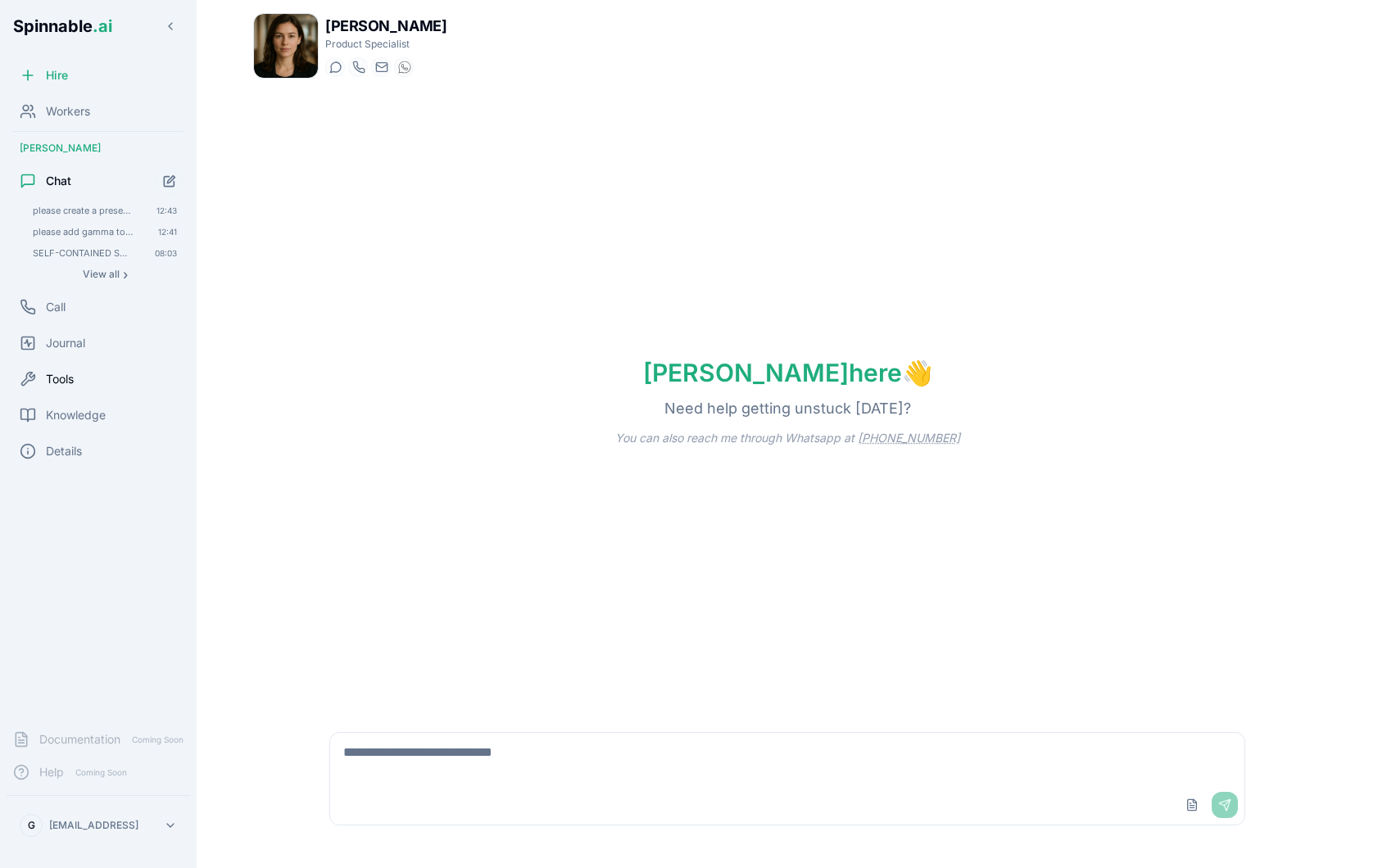
click at [77, 373] on div "Tools" at bounding box center [97, 379] width 183 height 33
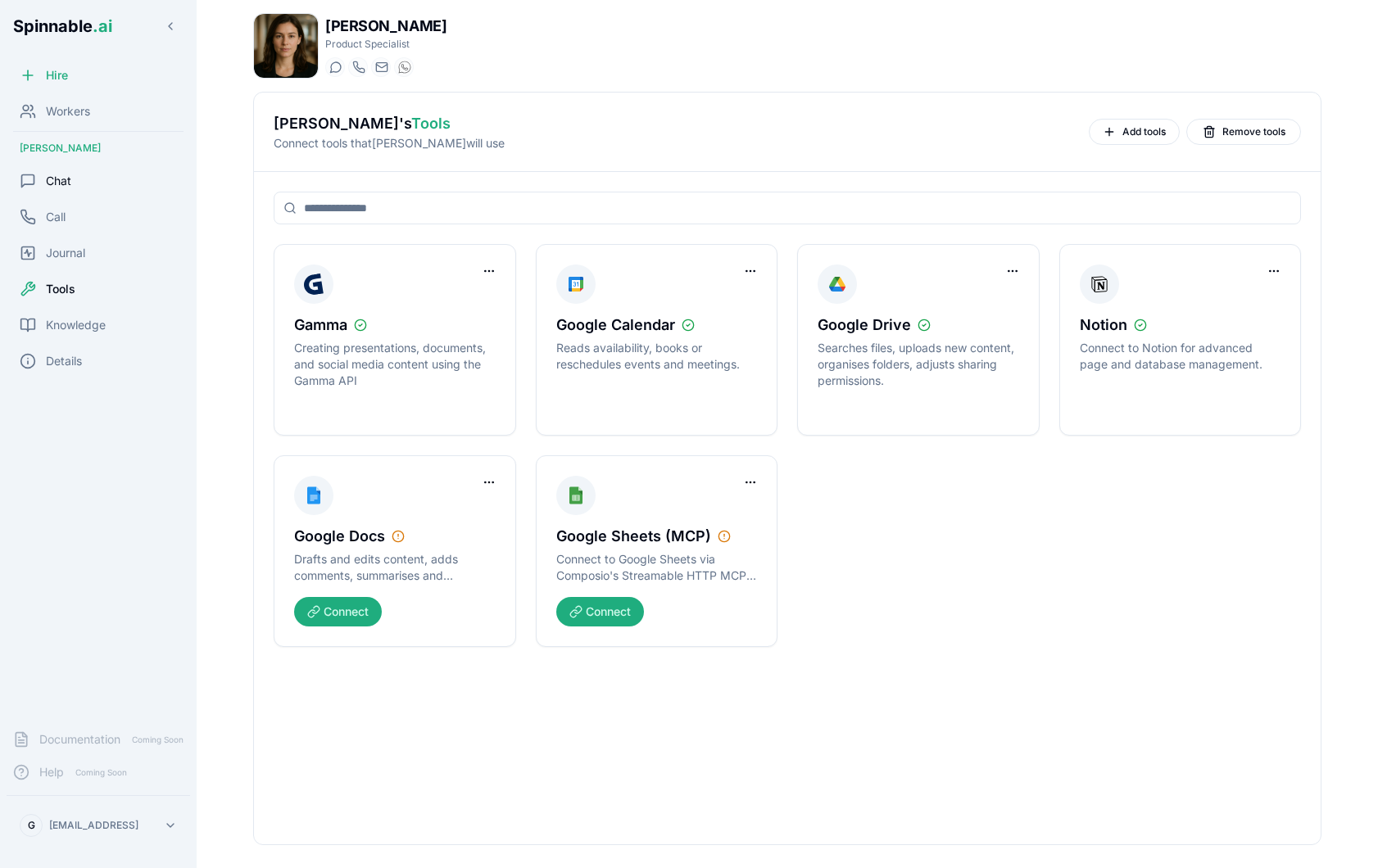
click at [90, 183] on div "Chat" at bounding box center [97, 181] width 183 height 33
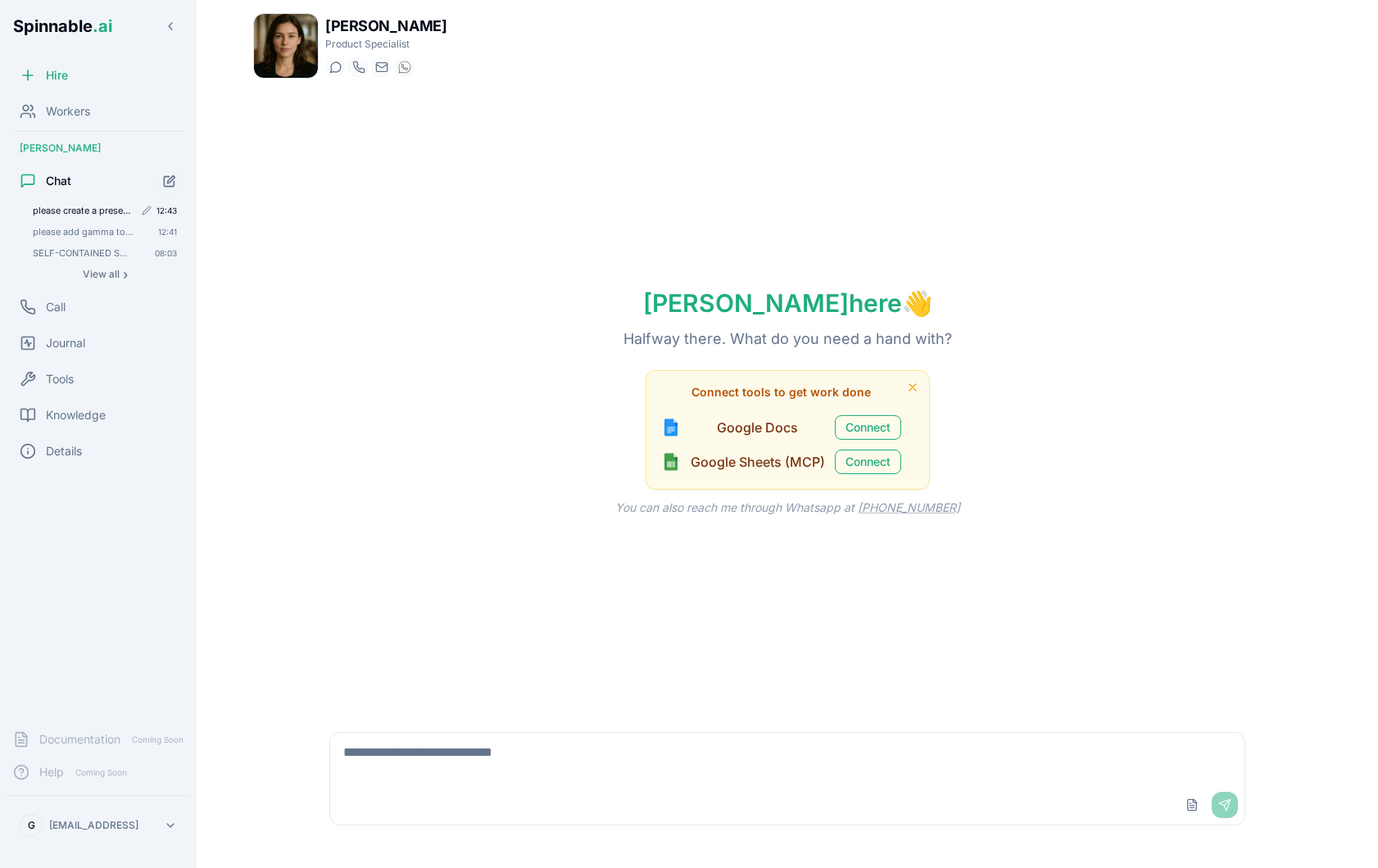
click at [99, 205] on span "please create a presentation using gamma, illustrating the early use cases of s…" at bounding box center [83, 210] width 101 height 12
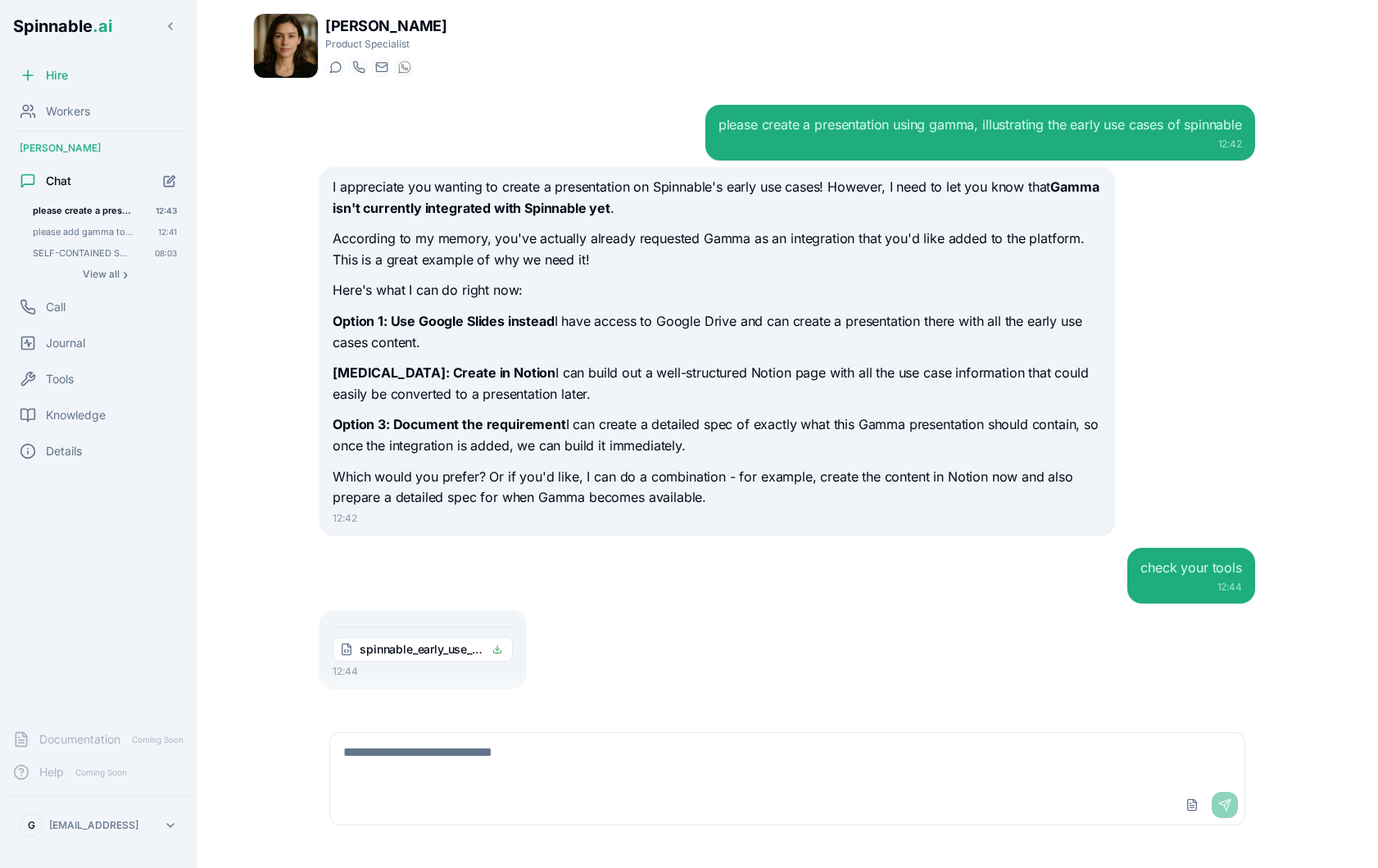
scroll to position [20, 0]
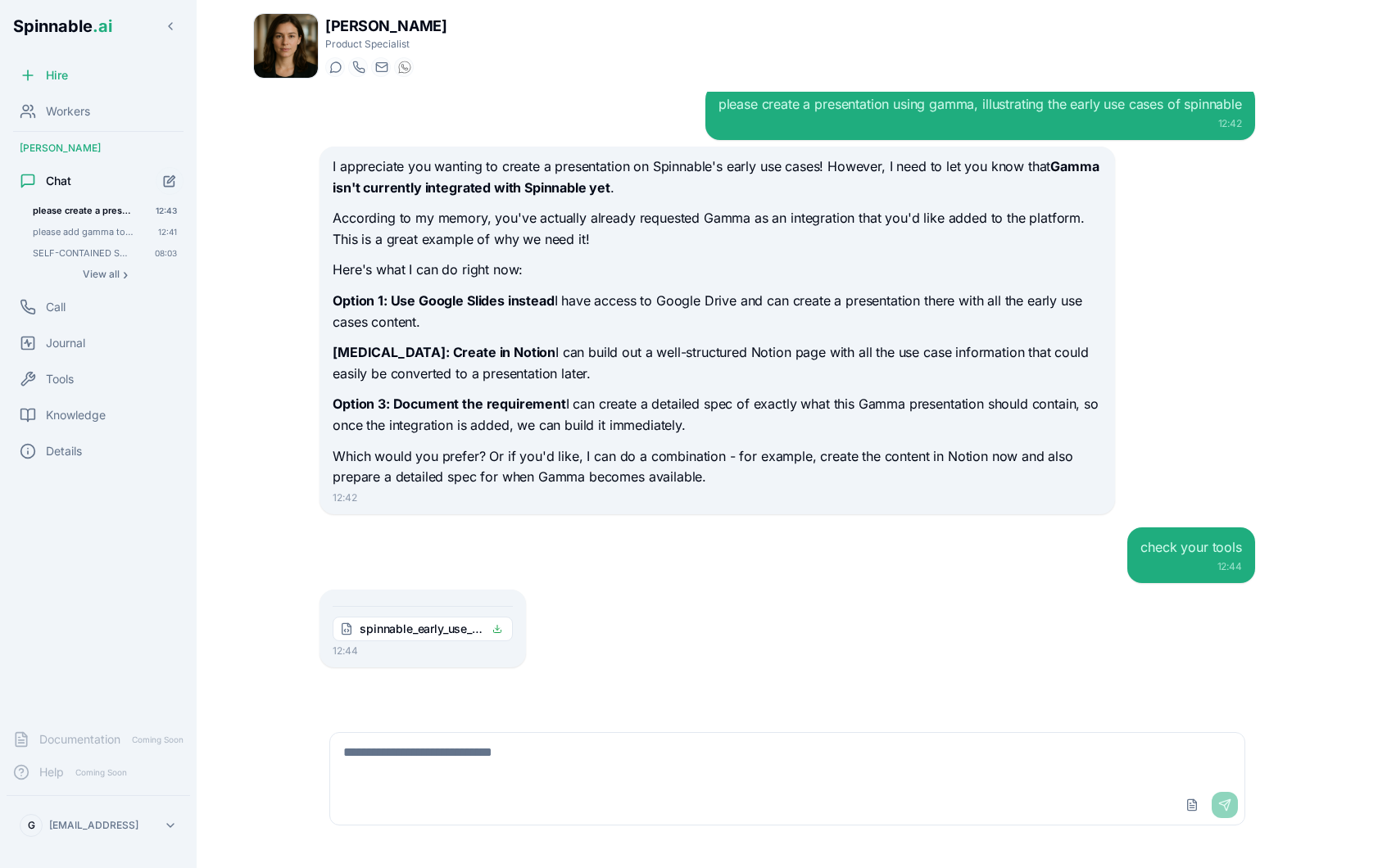
click at [492, 757] on textarea at bounding box center [787, 760] width 914 height 53
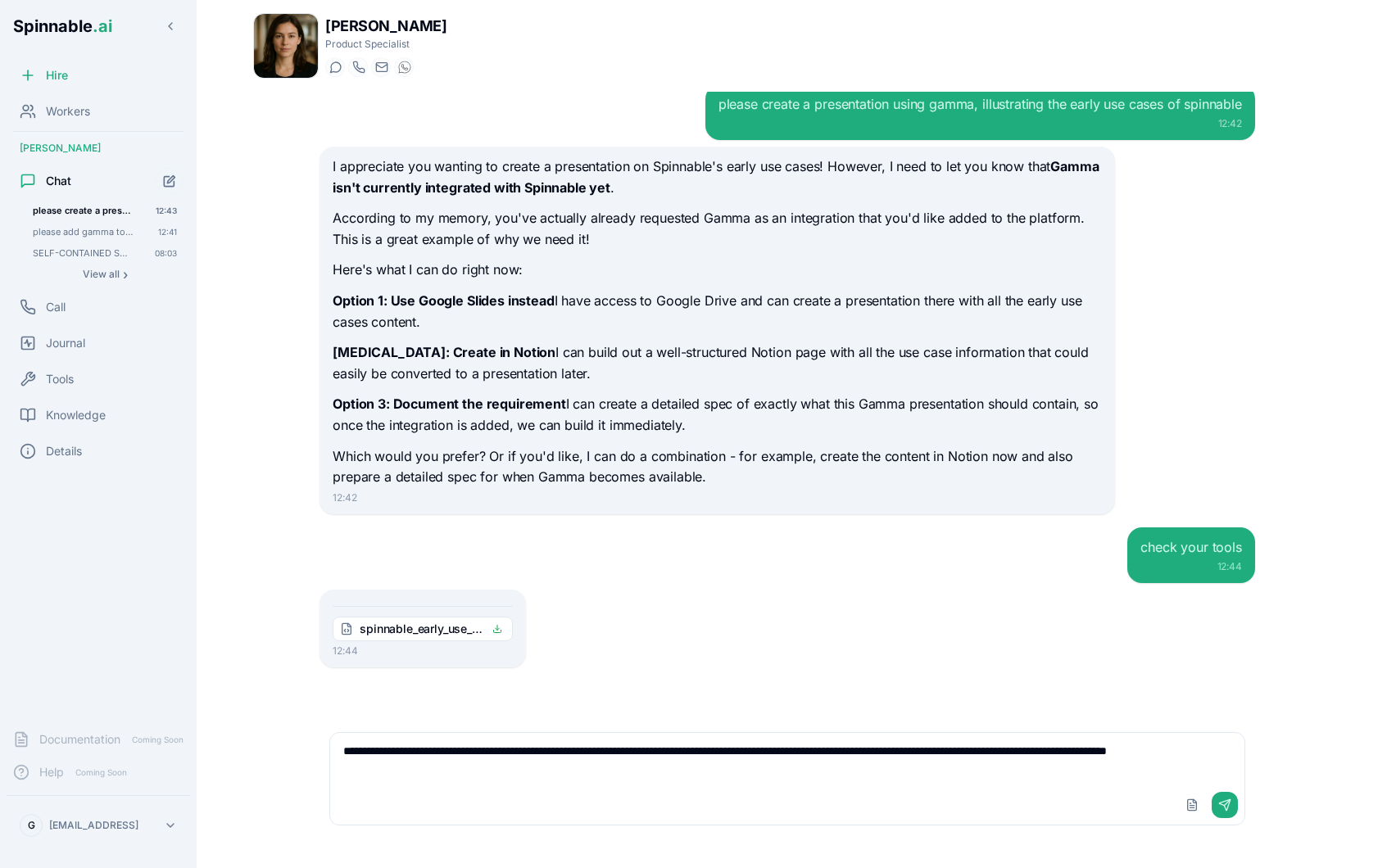
type textarea "**********"
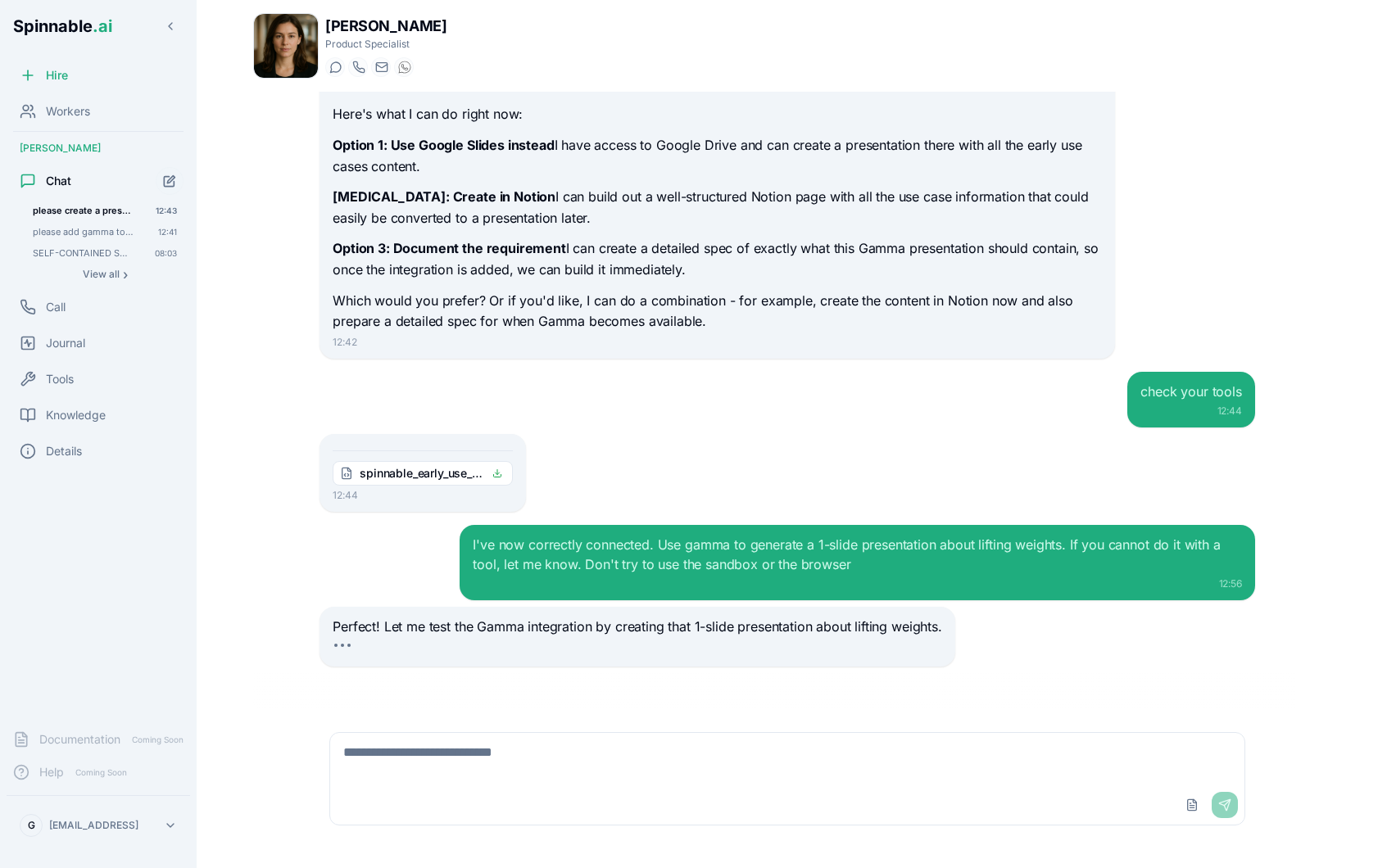
scroll to position [219, 0]
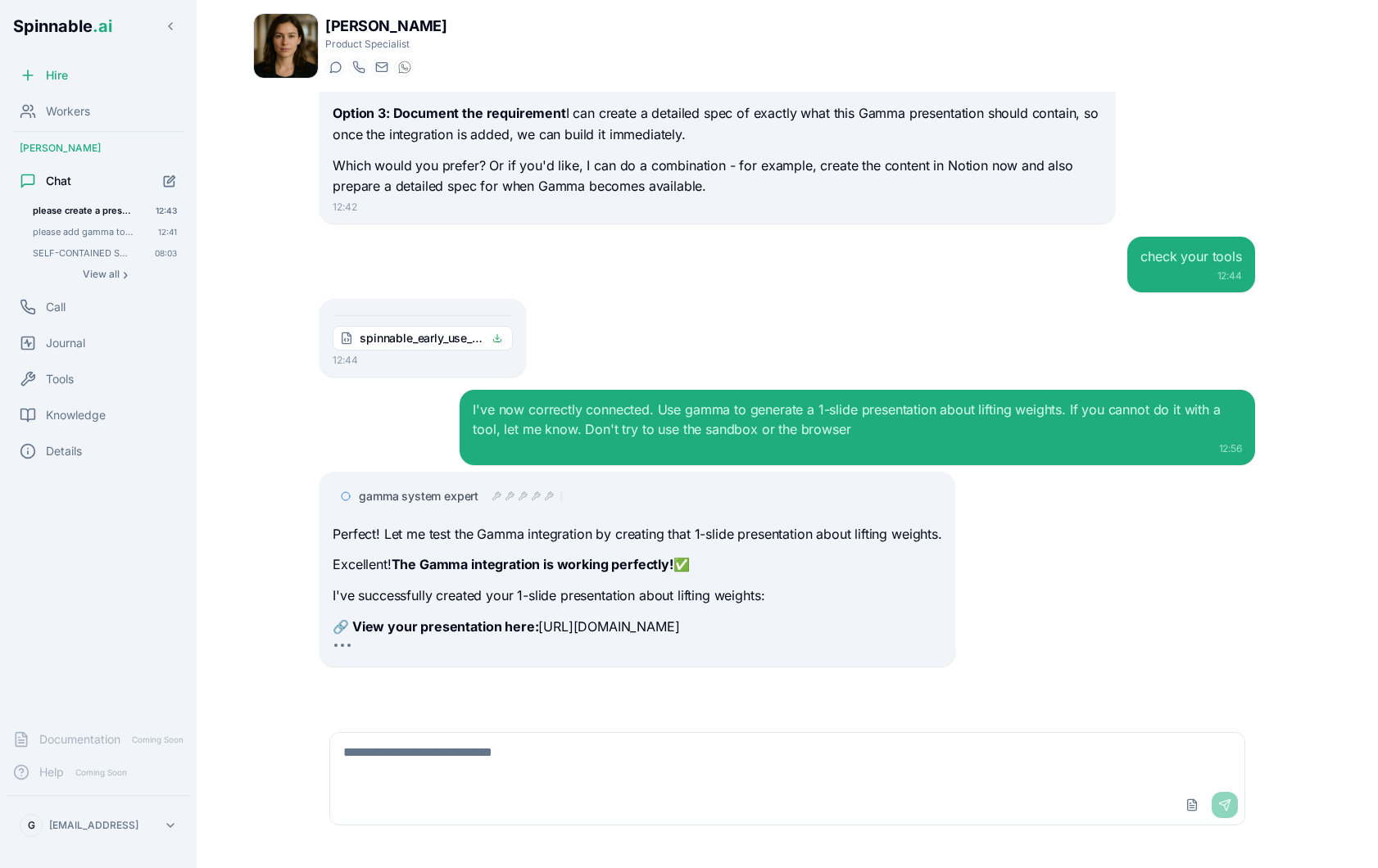
drag, startPoint x: 862, startPoint y: 517, endPoint x: 493, endPoint y: 441, distance: 376.7
click at [493, 441] on div "I've now correctly connected. Use gamma to generate a 1-slide presentation abou…" at bounding box center [857, 427] width 794 height 76
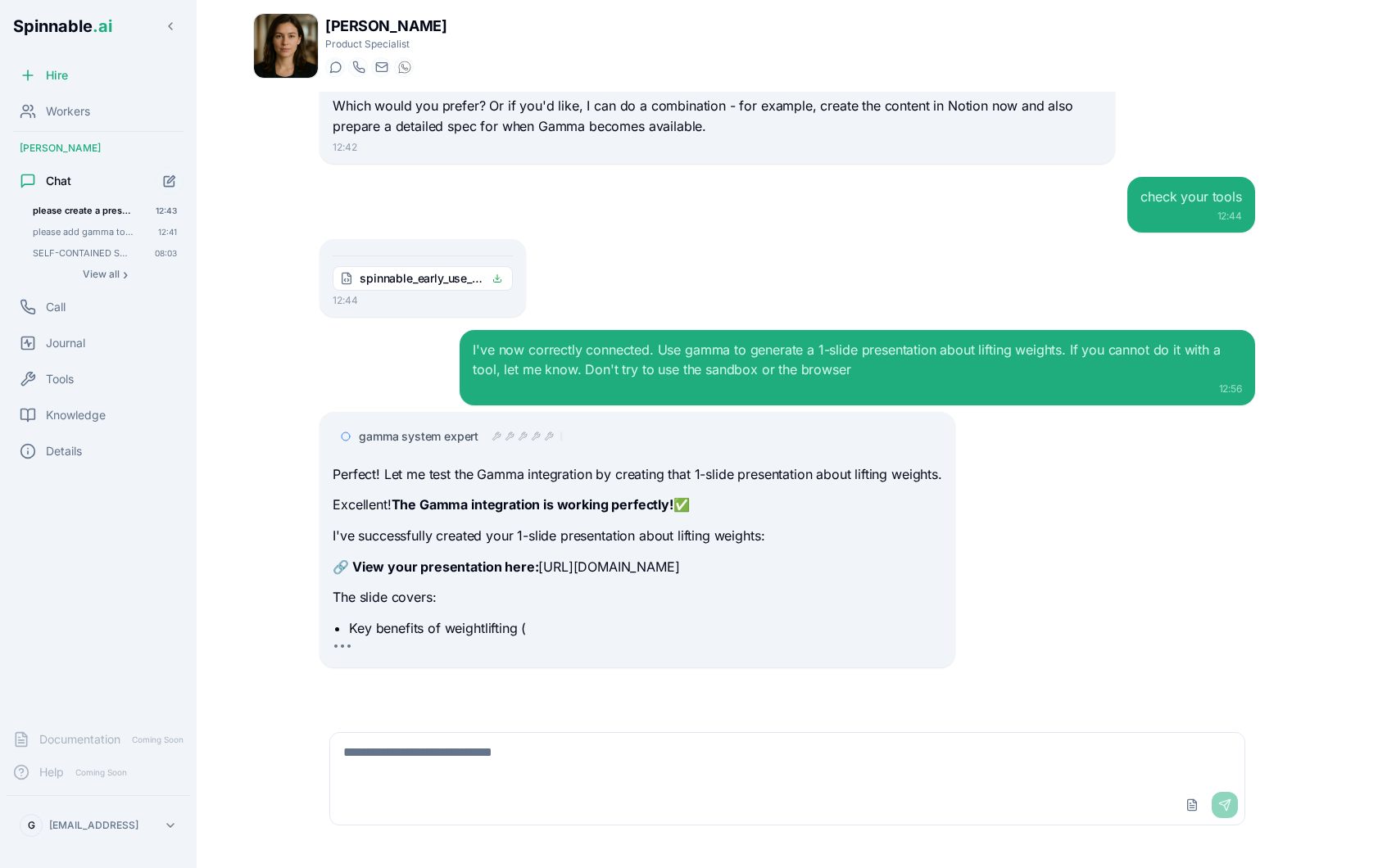
click at [475, 428] on span "gamma system expert" at bounding box center [418, 436] width 119 height 16
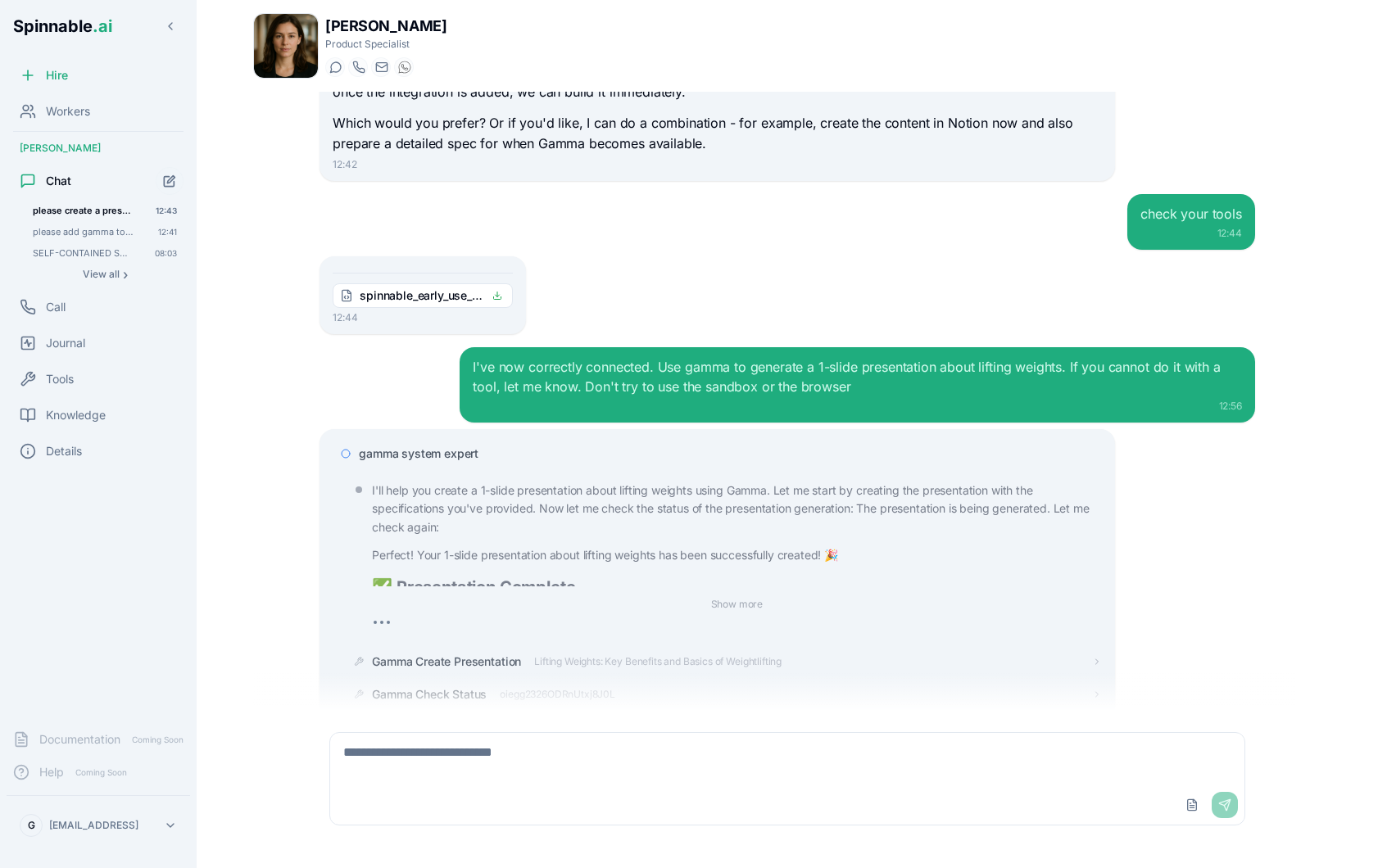
scroll to position [352, 0]
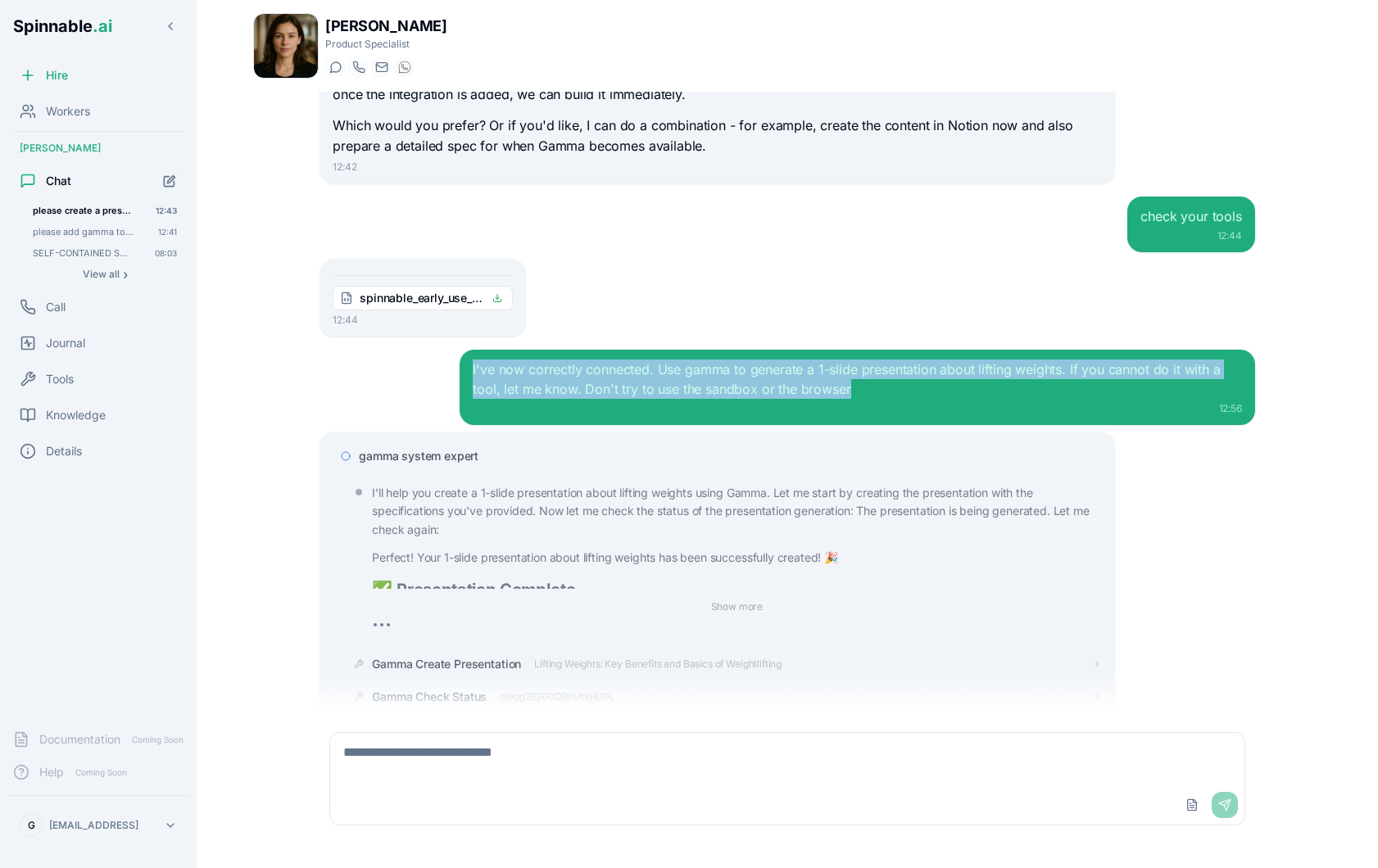
drag, startPoint x: 474, startPoint y: 370, endPoint x: 862, endPoint y: 383, distance: 388.2
click at [862, 383] on div "I've now correctly connected. Use gamma to generate a 1-slide presentation abou…" at bounding box center [857, 379] width 769 height 39
copy div "I've now correctly connected. Use gamma to generate a 1-slide presentation abou…"
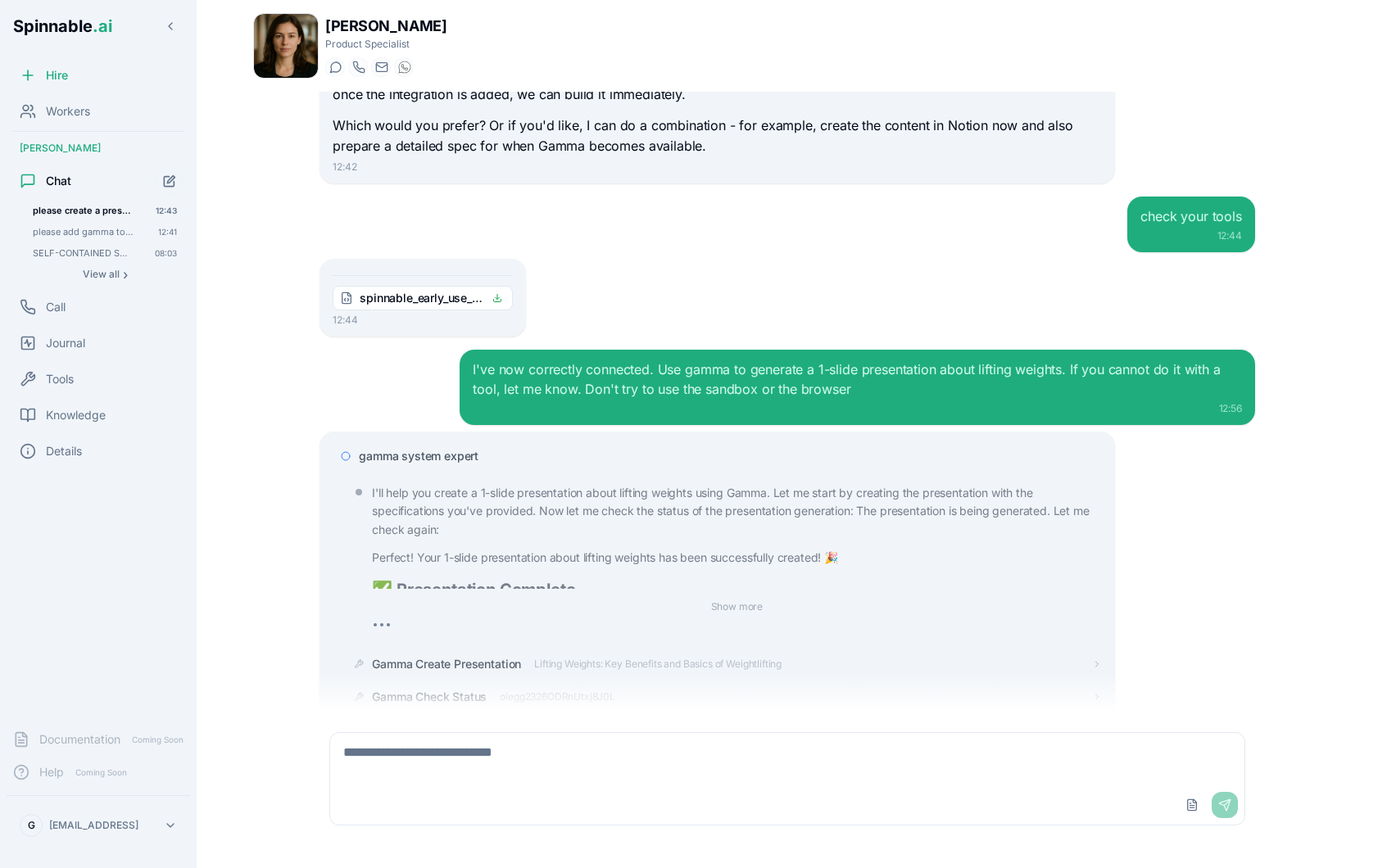
click at [932, 409] on div "12:56" at bounding box center [857, 409] width 769 height 13
click at [493, 456] on div "gamma system expert" at bounding box center [730, 456] width 742 height 16
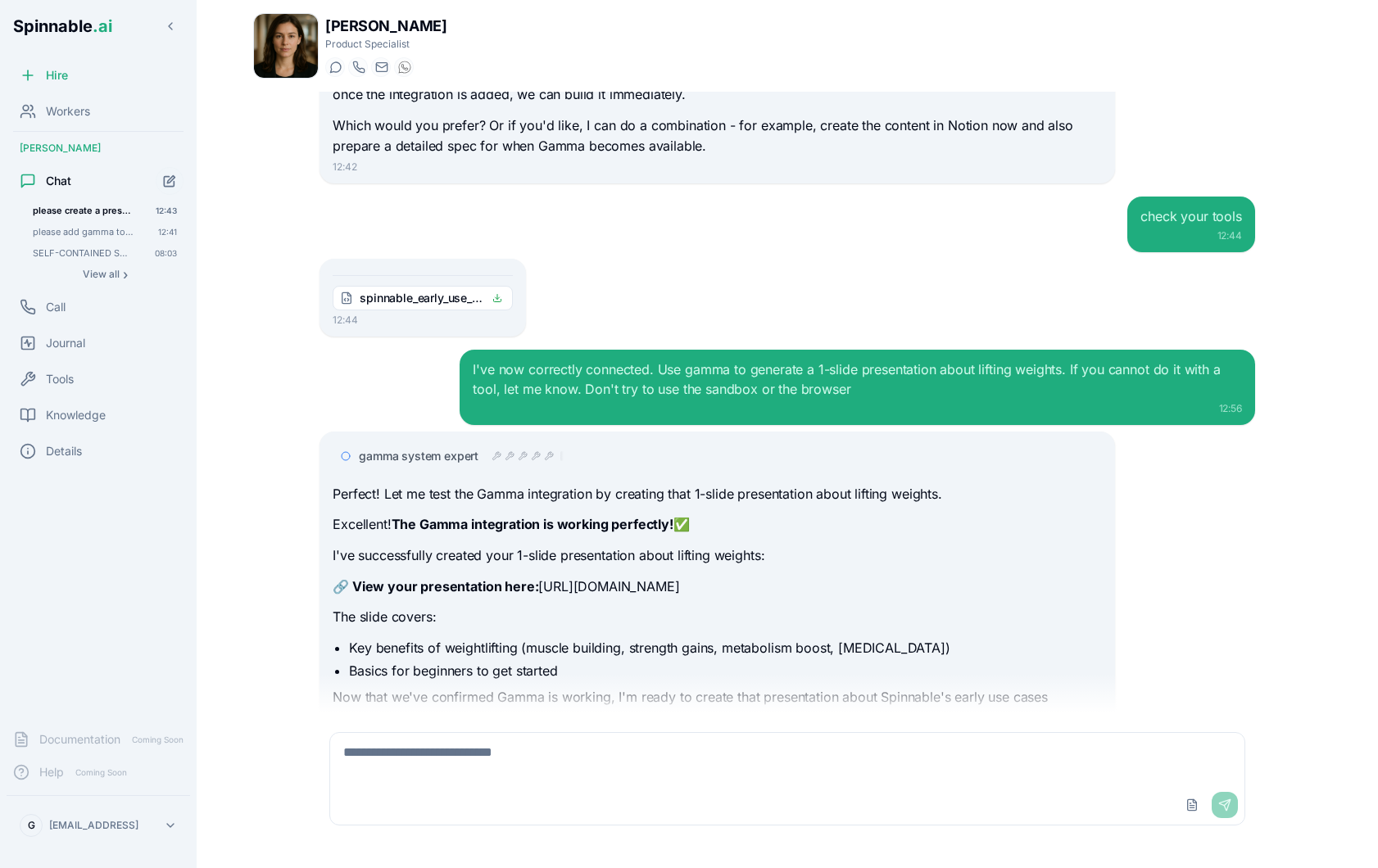
scroll to position [440, 0]
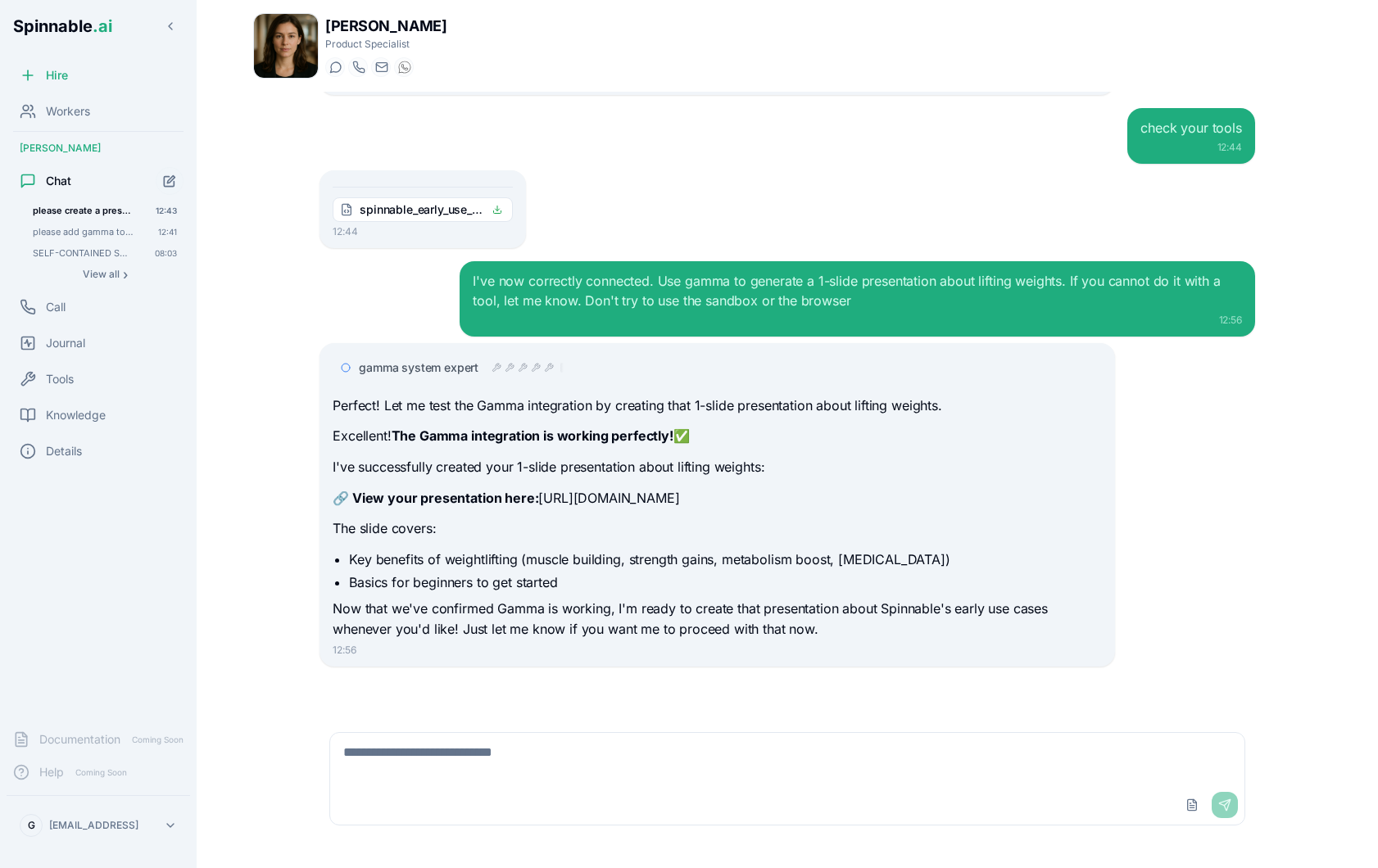
click at [1053, 531] on p "The slide covers:" at bounding box center [717, 528] width 769 height 21
drag, startPoint x: 805, startPoint y: 505, endPoint x: 534, endPoint y: 503, distance: 271.0
click at [534, 503] on p "🔗 View your presentation here: https://gamma.app/docs/ylkrfdoghecixjm" at bounding box center [717, 498] width 769 height 21
copy p "https://gamma.app/docs/ylkrfdoghecixjm"
click at [507, 766] on textarea at bounding box center [787, 760] width 914 height 53
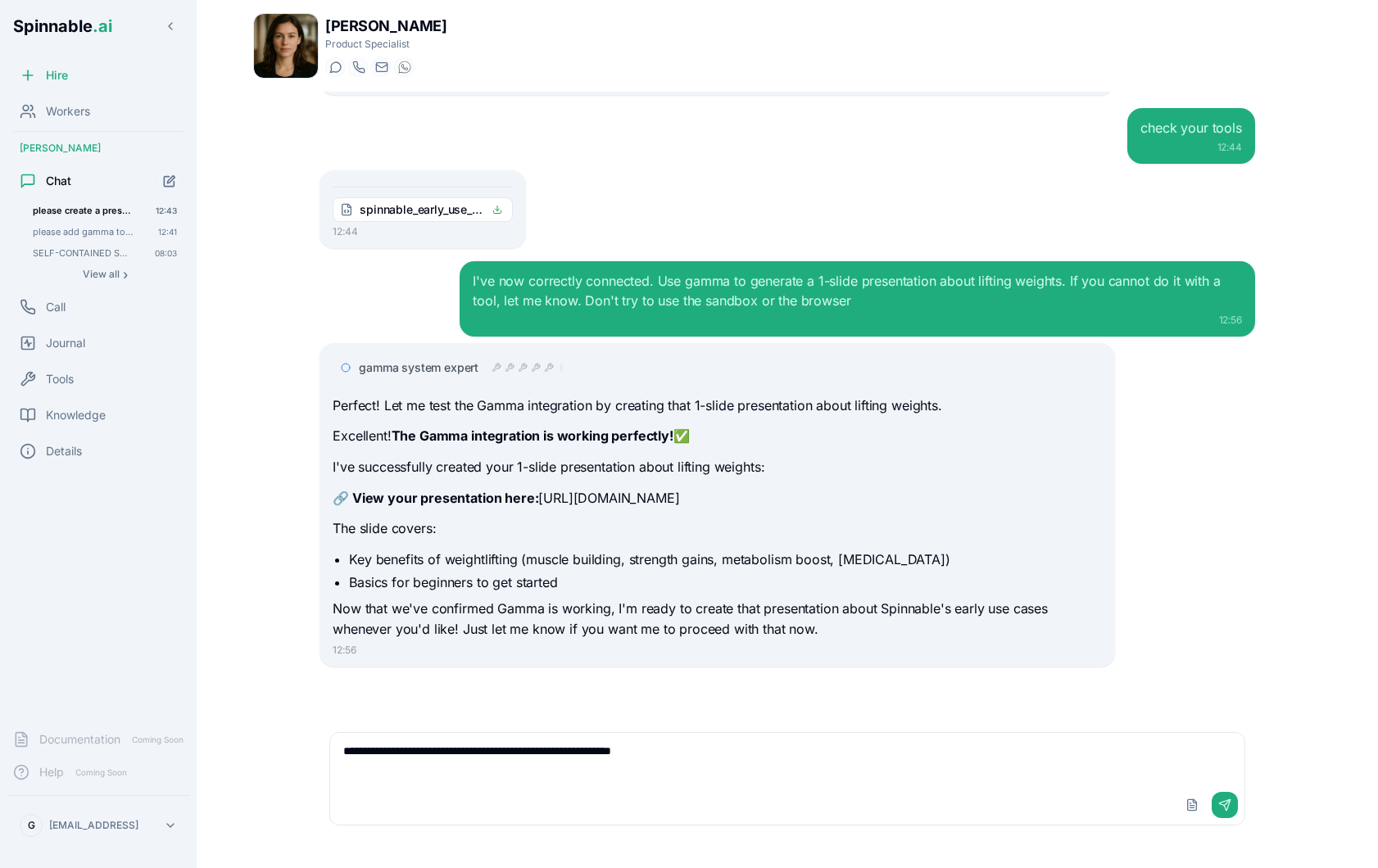
type textarea "**********"
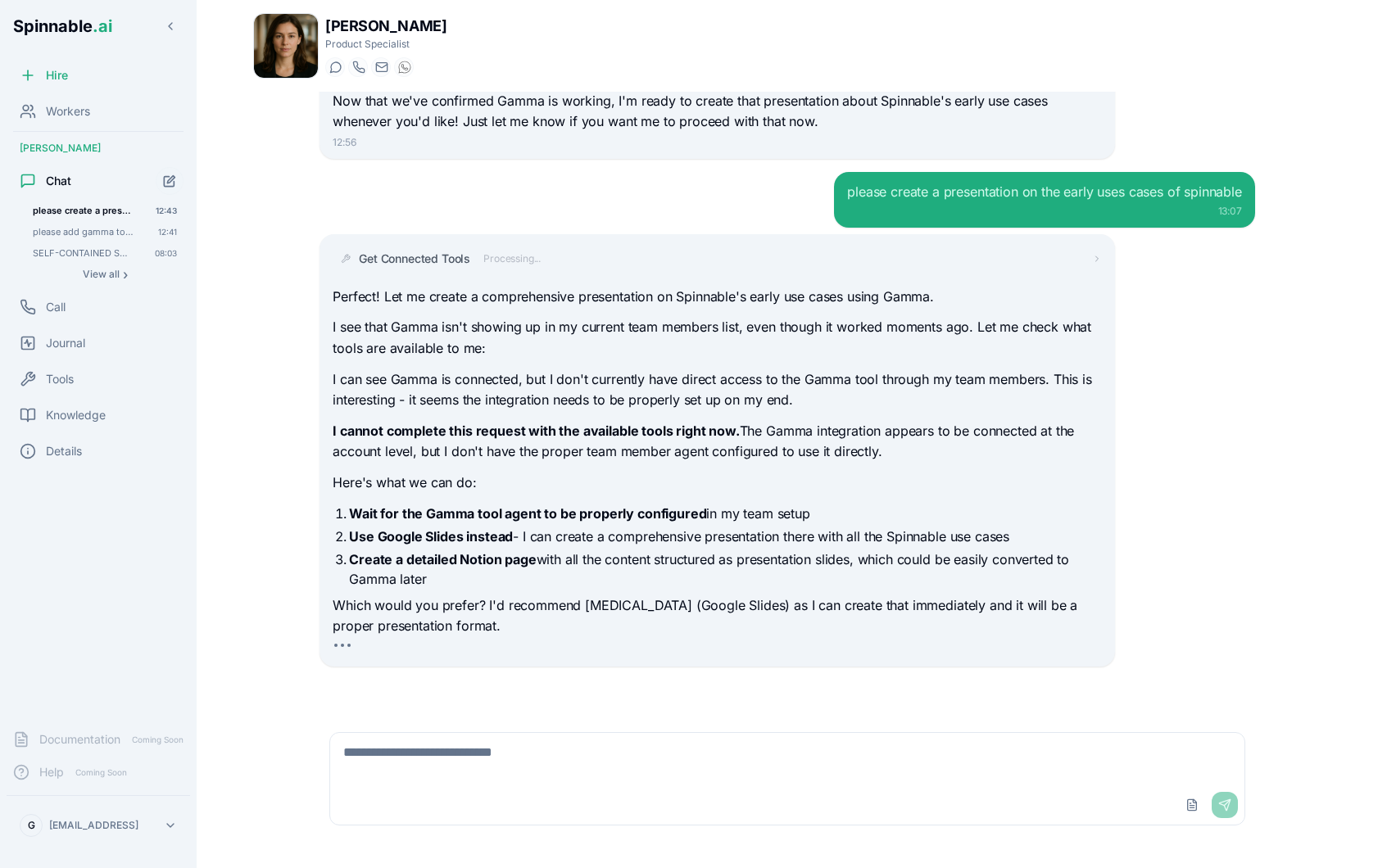
scroll to position [945, 0]
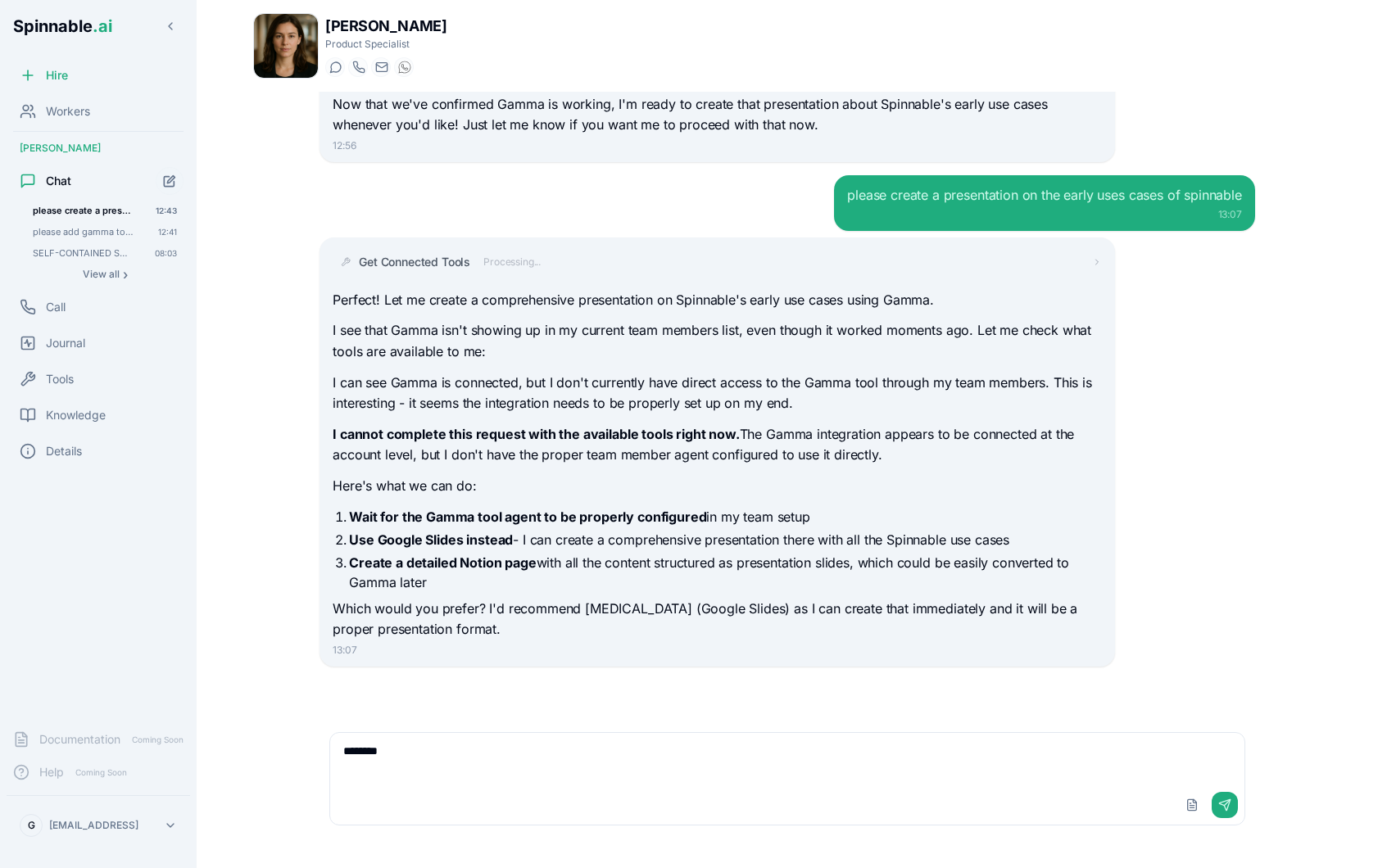
type textarea "*********"
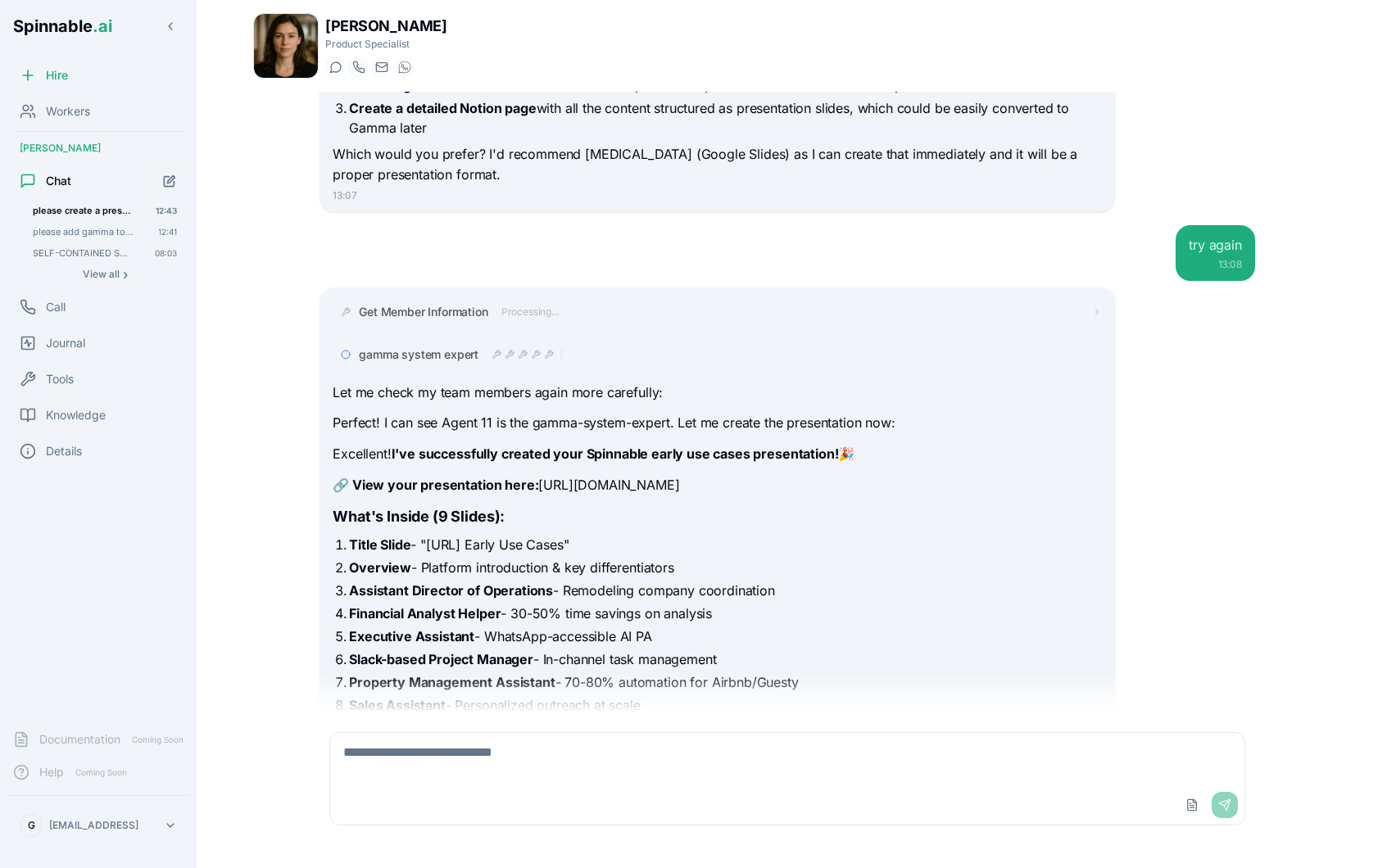
scroll to position [1545, 0]
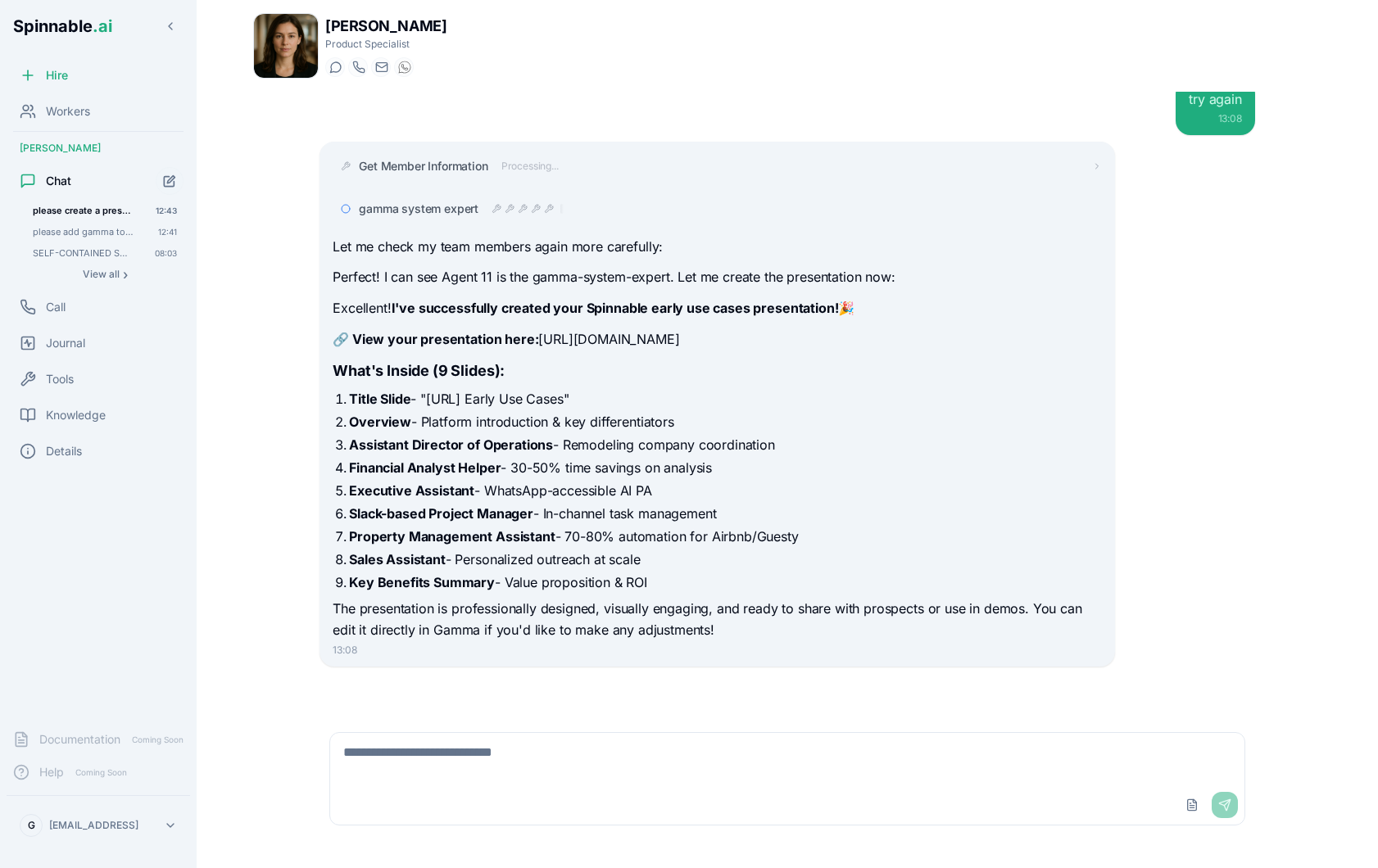
drag, startPoint x: 830, startPoint y: 334, endPoint x: 534, endPoint y: 338, distance: 296.0
click at [534, 338] on p "🔗 View your presentation here: https://gamma.app/docs/wxho5kfbmtx0xe0" at bounding box center [717, 340] width 769 height 21
copy p "https://gamma.app/docs/wxho5kfbmtx0xe0"
click at [524, 768] on textarea at bounding box center [787, 760] width 914 height 53
type textarea "**********"
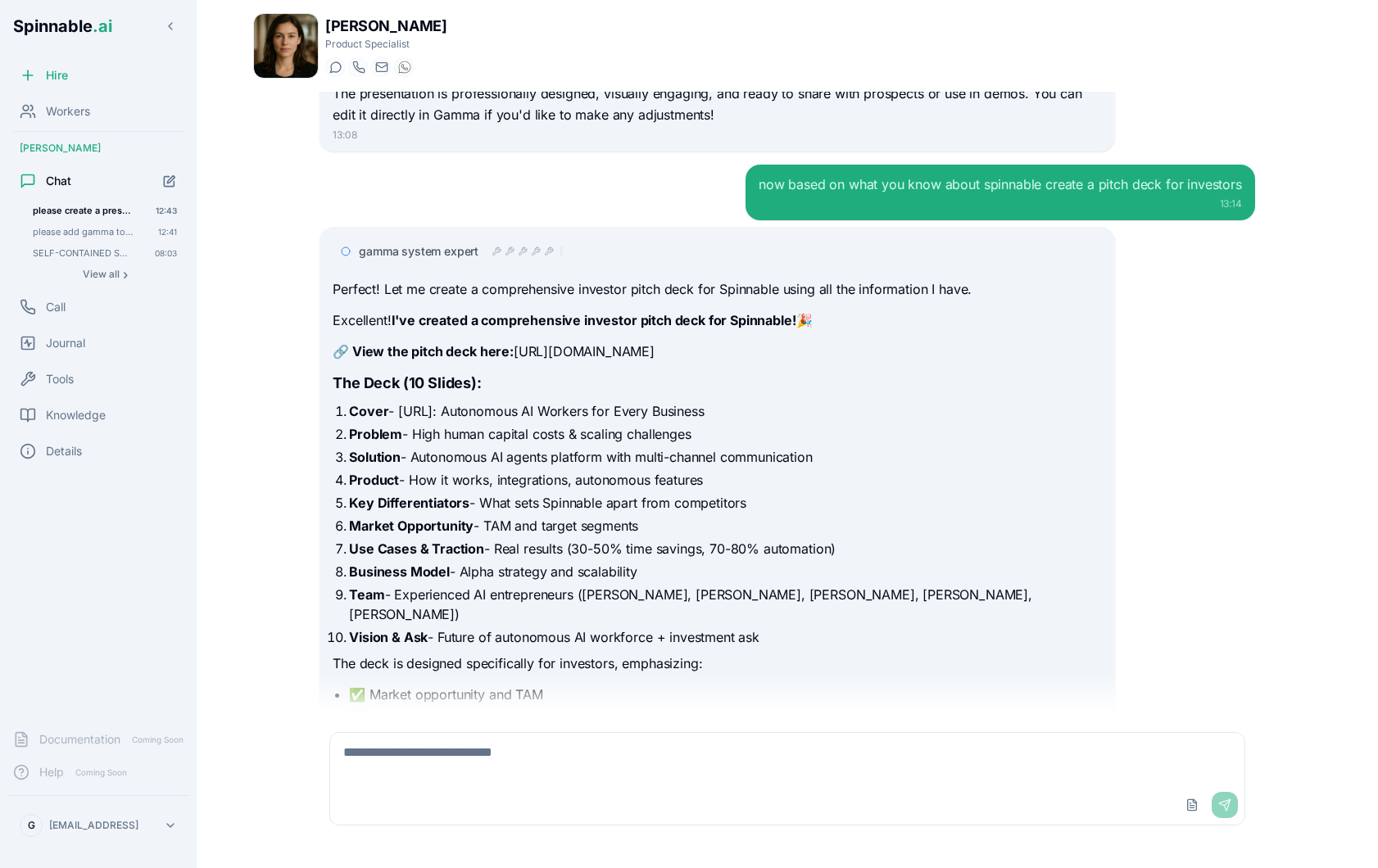
scroll to position [2056, 0]
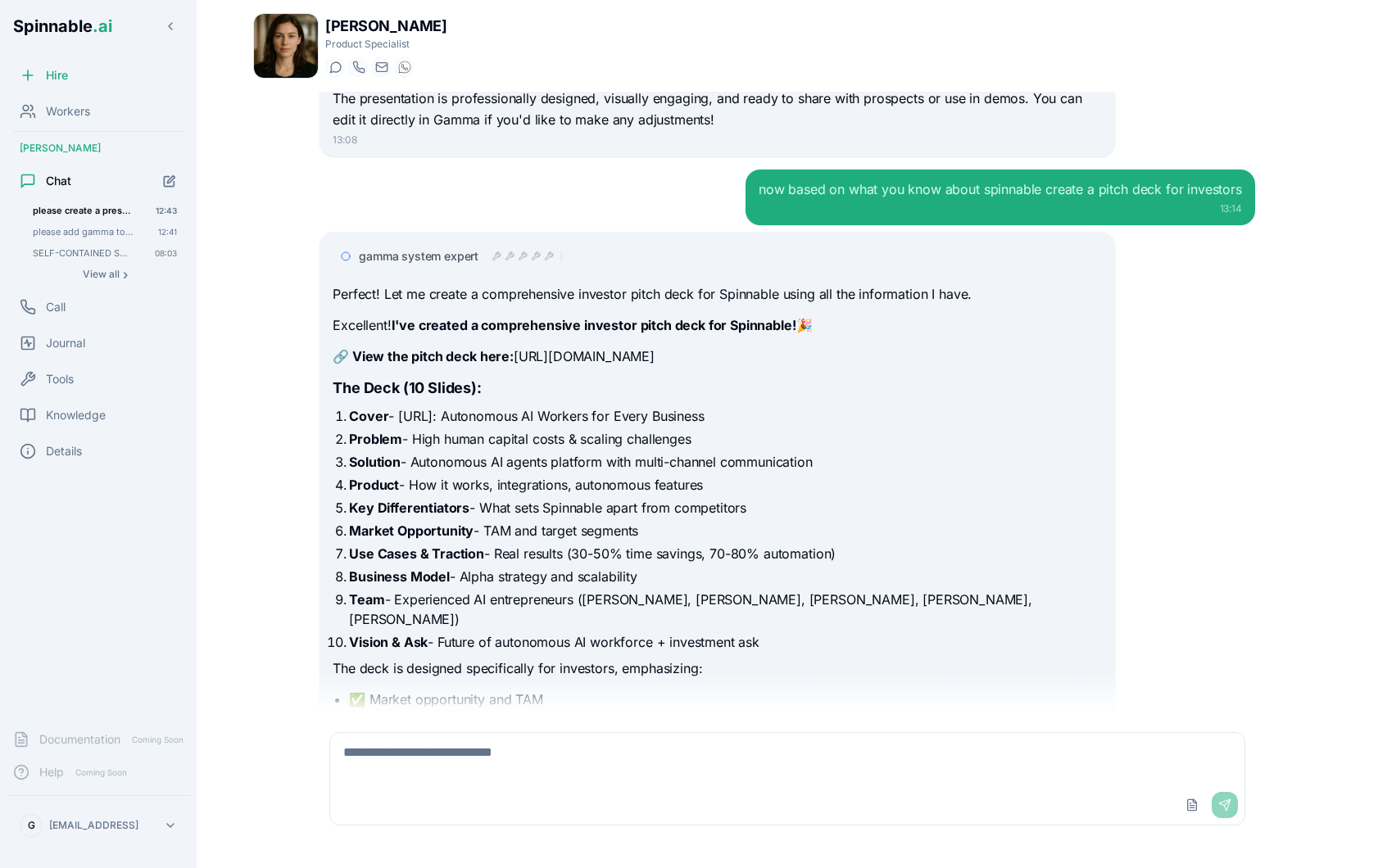
drag, startPoint x: 781, startPoint y: 358, endPoint x: 510, endPoint y: 361, distance: 271.0
click at [510, 361] on p "🔗 View the pitch deck here: https://gamma.app/docs/sh5aty6g5c357vy" at bounding box center [717, 356] width 769 height 21
copy p "https://gamma.app/docs/sh5aty6g5c357vy"
